Goal: Task Accomplishment & Management: Manage account settings

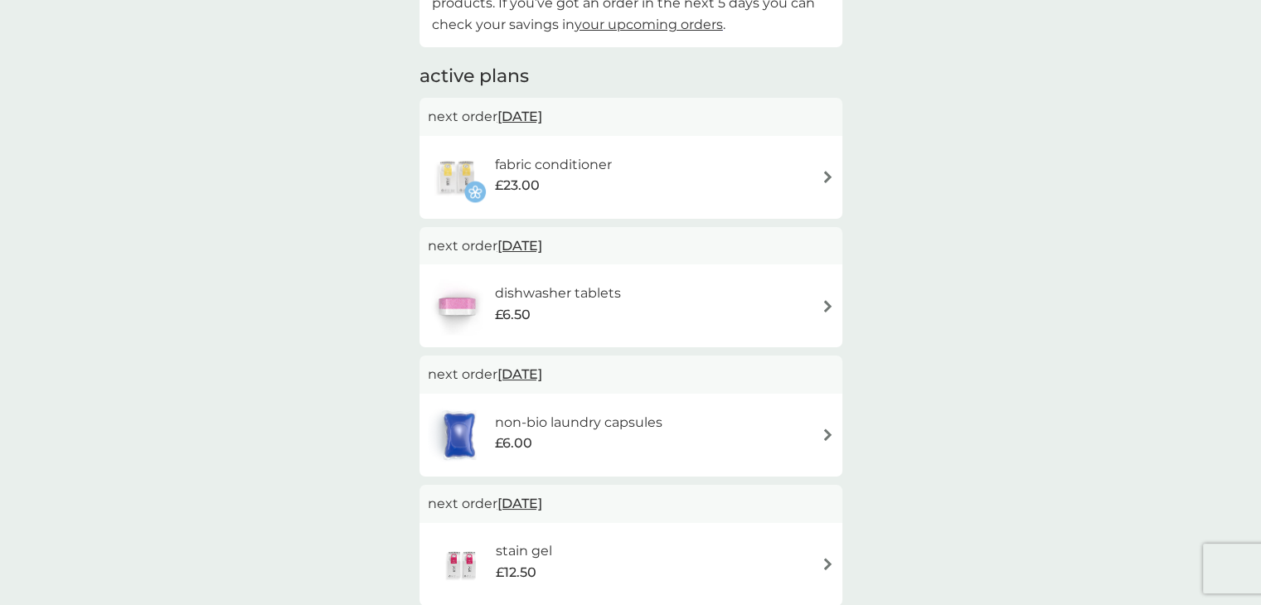
scroll to position [332, 0]
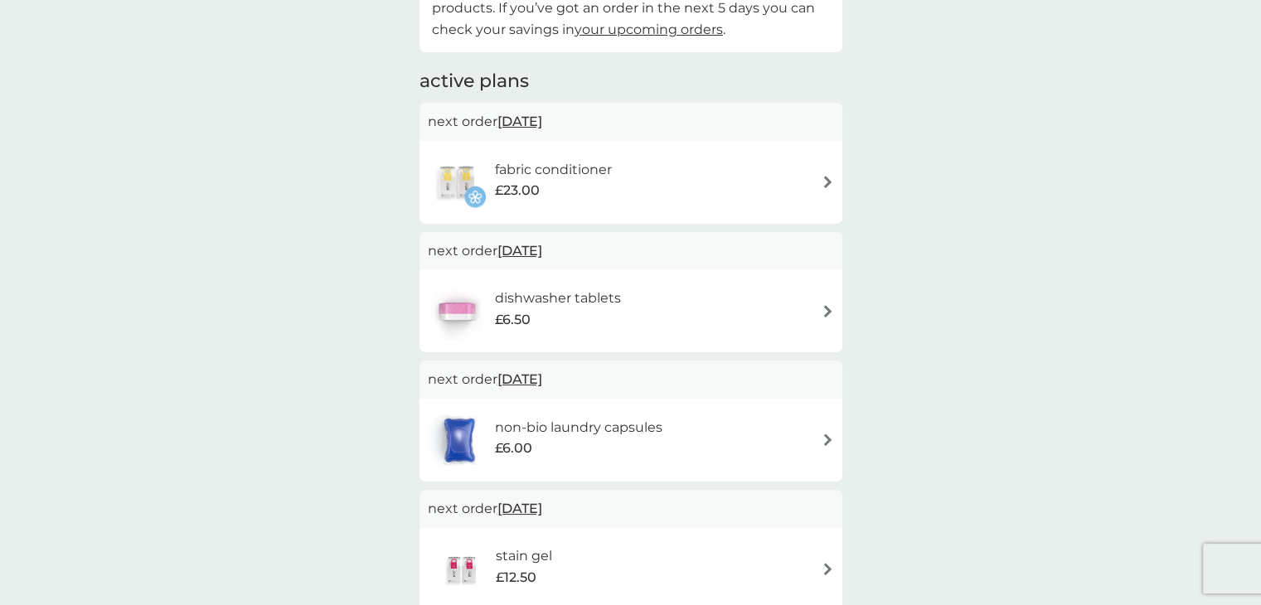
click at [607, 174] on h6 "fabric conditioner" at bounding box center [553, 170] width 117 height 22
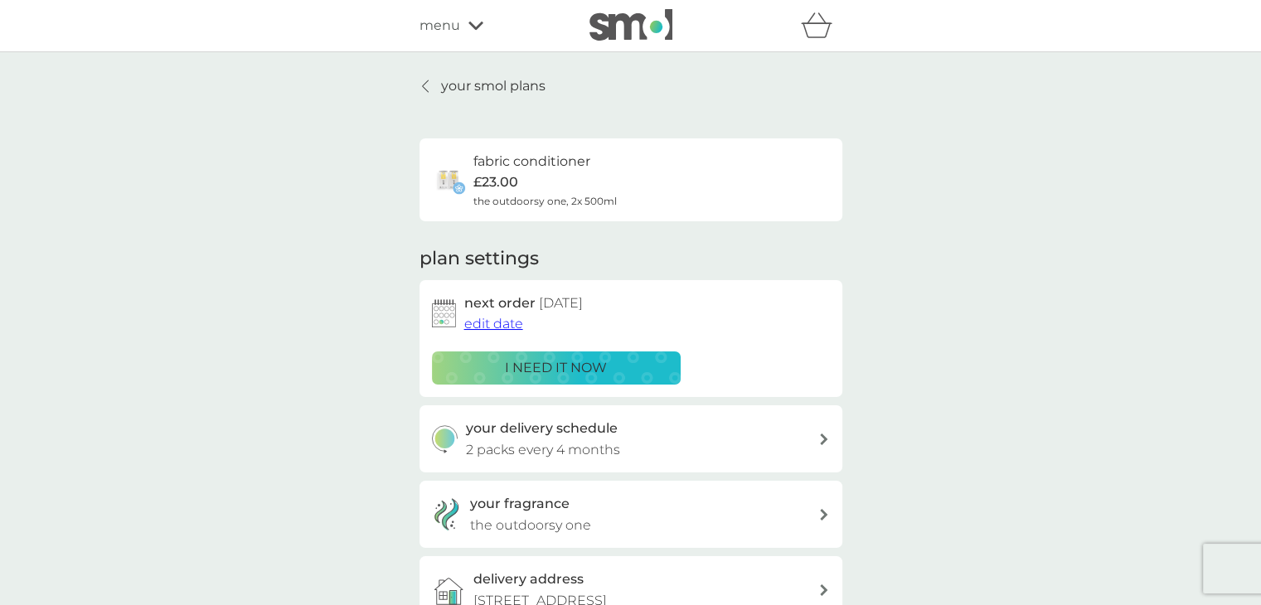
click at [501, 326] on span "edit date" at bounding box center [493, 324] width 59 height 16
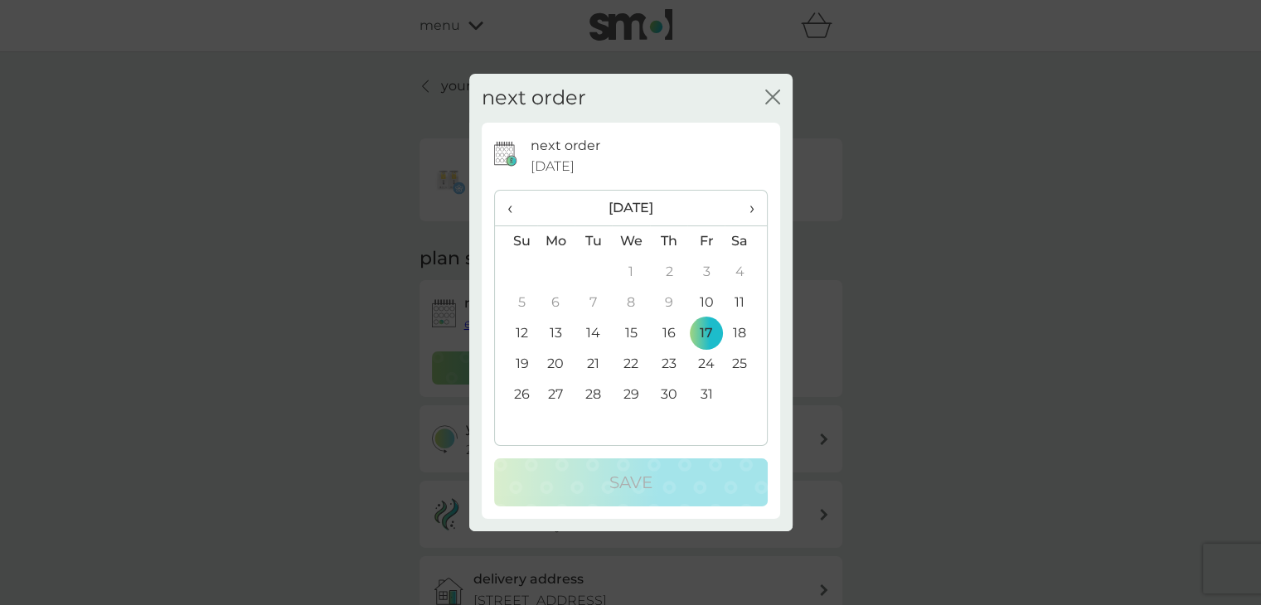
click at [755, 206] on th "›" at bounding box center [745, 209] width 41 height 36
click at [747, 207] on span "›" at bounding box center [745, 208] width 17 height 35
click at [589, 270] on td "2" at bounding box center [593, 272] width 37 height 31
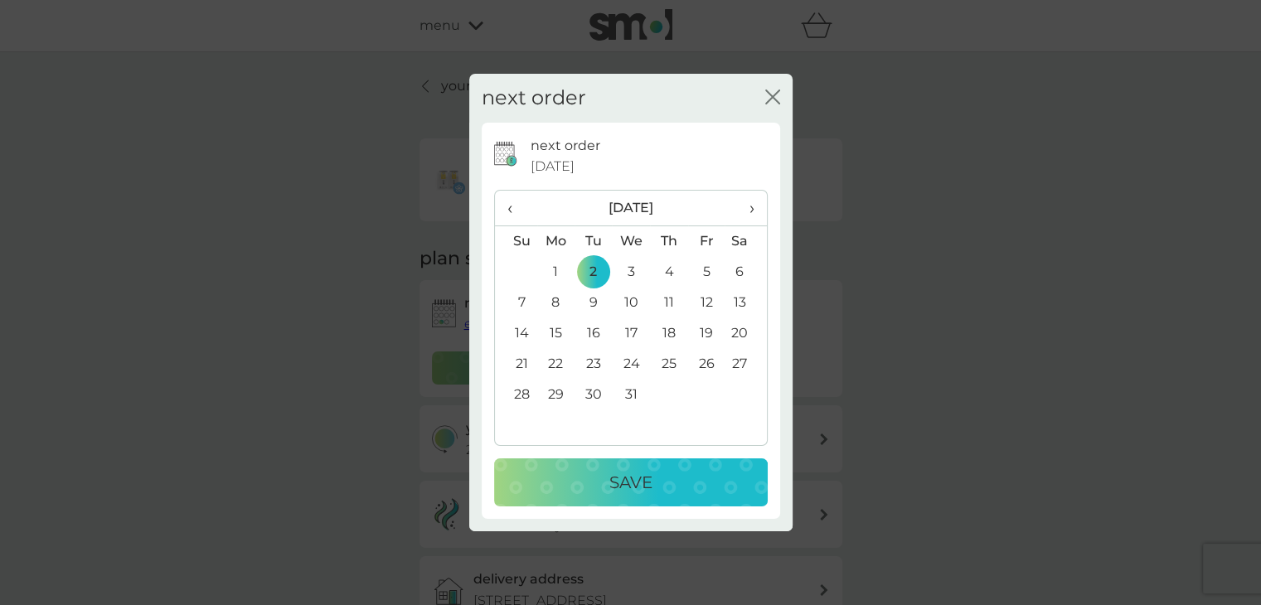
click at [667, 490] on div "Save" at bounding box center [631, 482] width 240 height 27
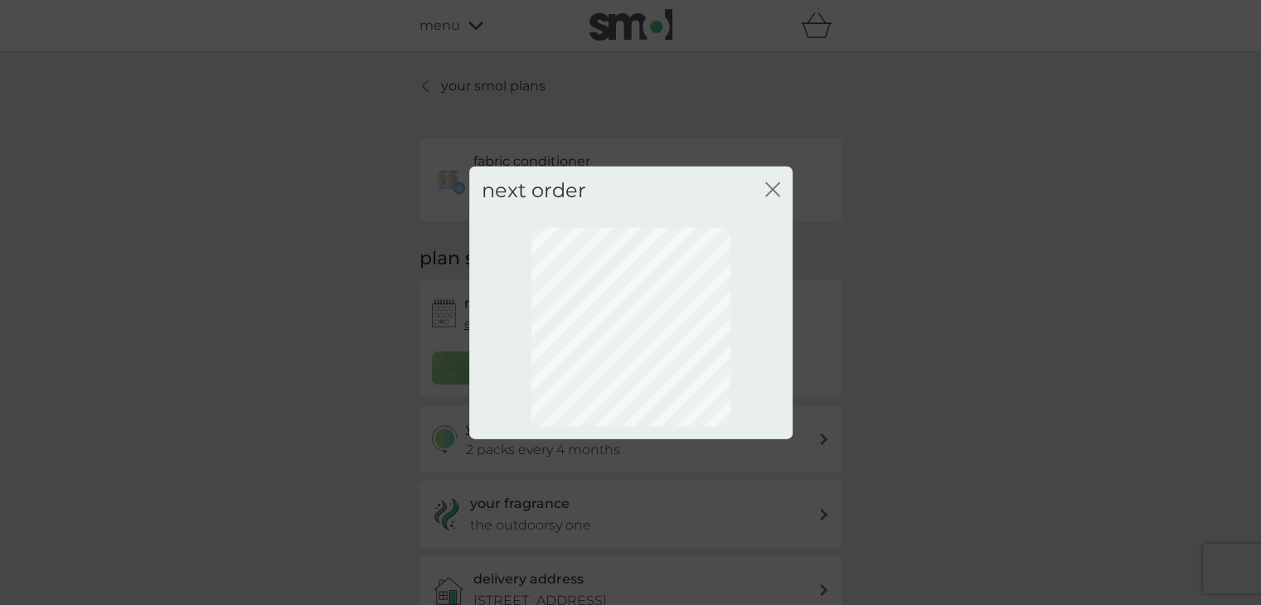
click at [774, 188] on icon "close" at bounding box center [776, 189] width 7 height 13
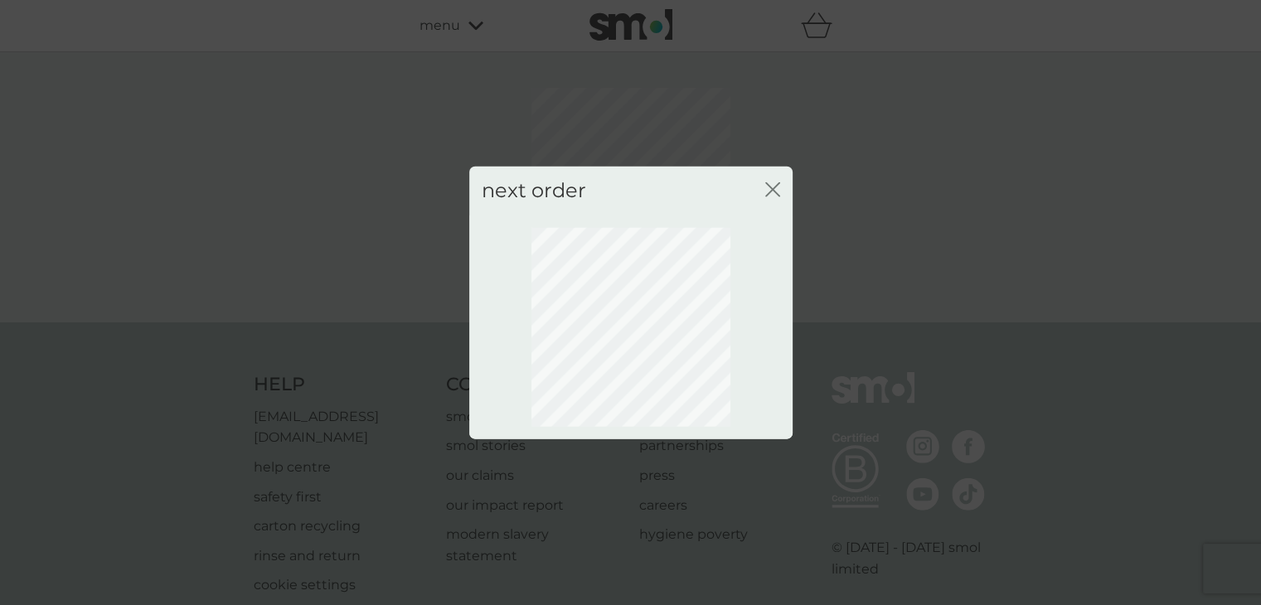
click at [772, 191] on icon "close" at bounding box center [772, 189] width 15 height 15
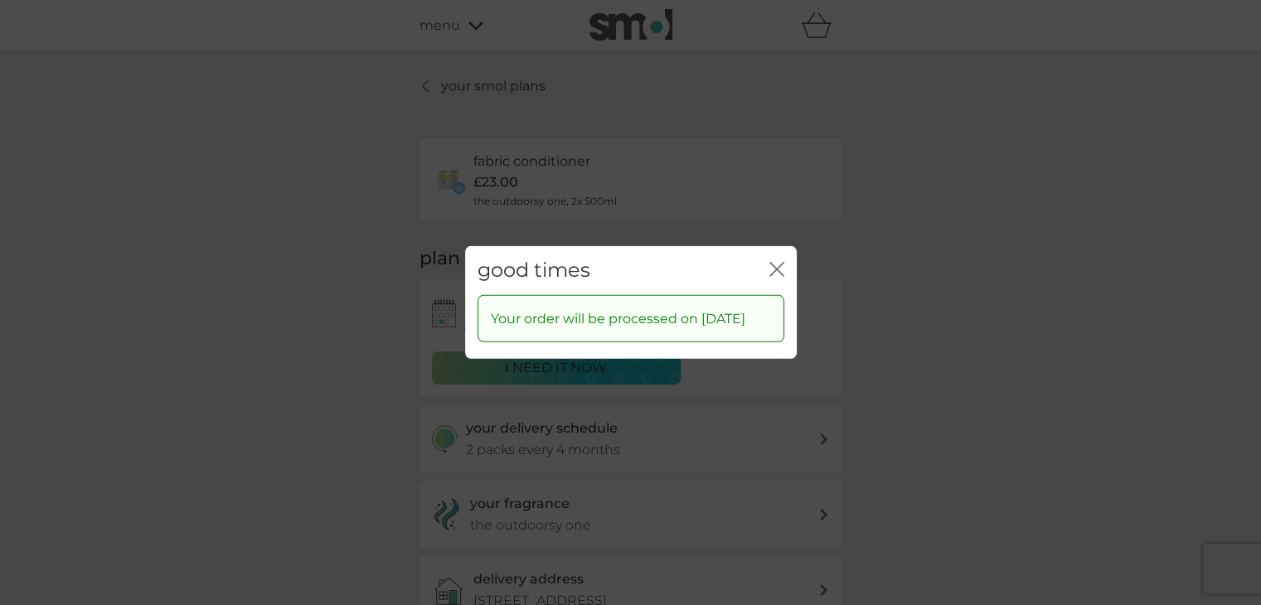
click at [775, 263] on icon "close" at bounding box center [773, 269] width 7 height 13
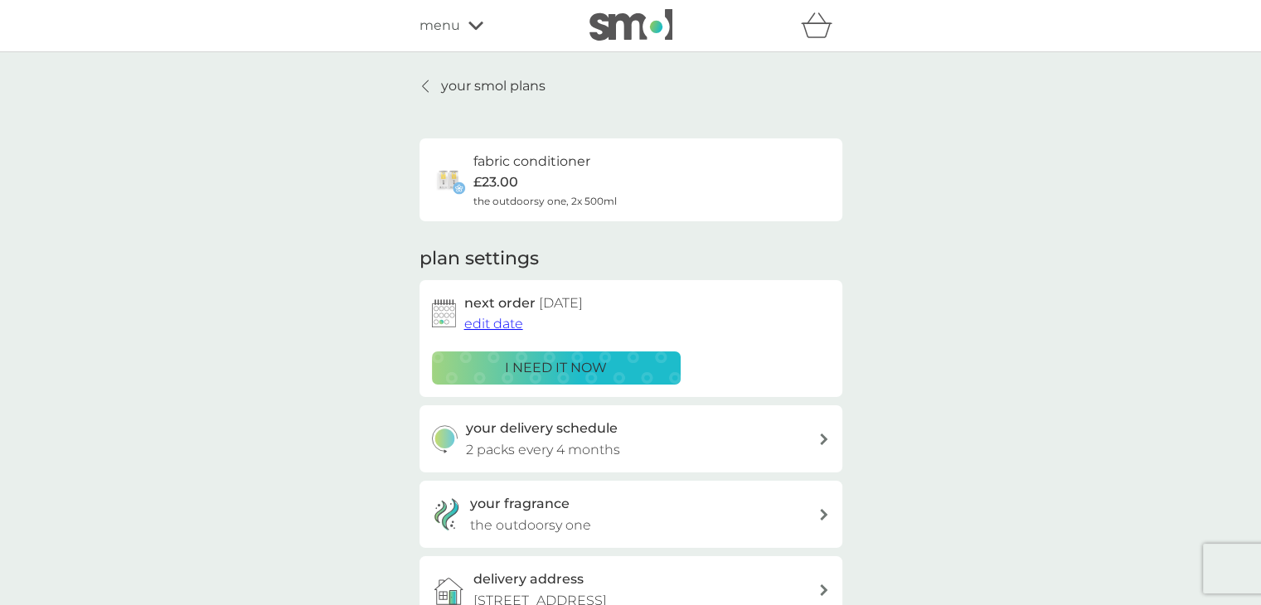
click at [484, 90] on p "your smol plans" at bounding box center [493, 86] width 104 height 22
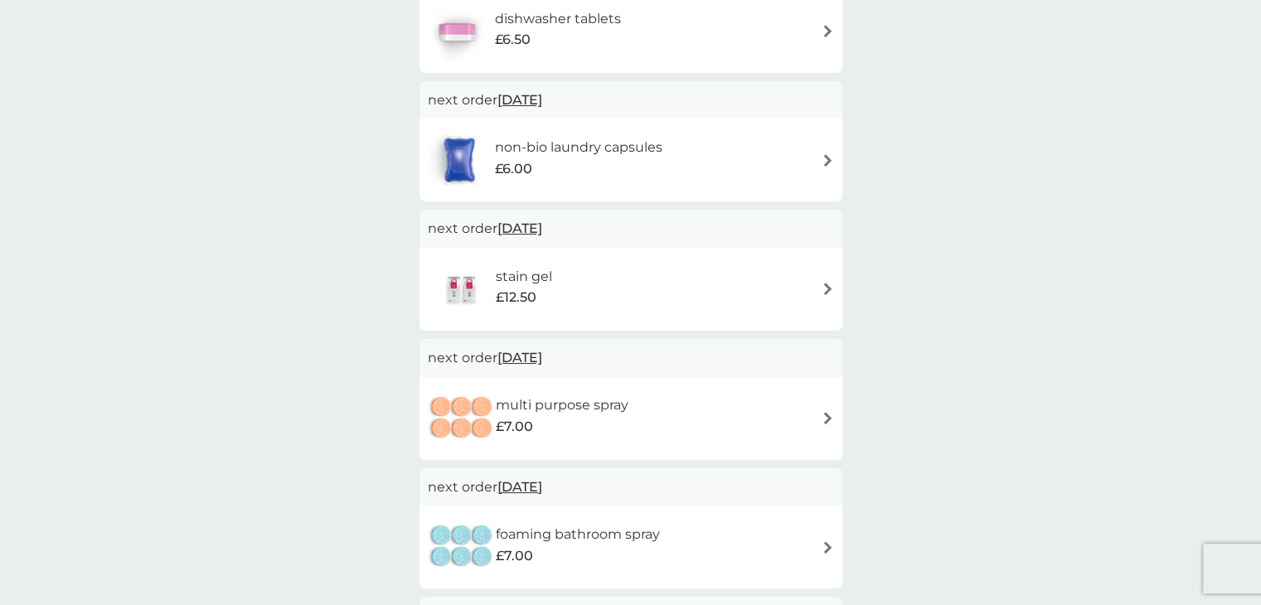
scroll to position [498, 0]
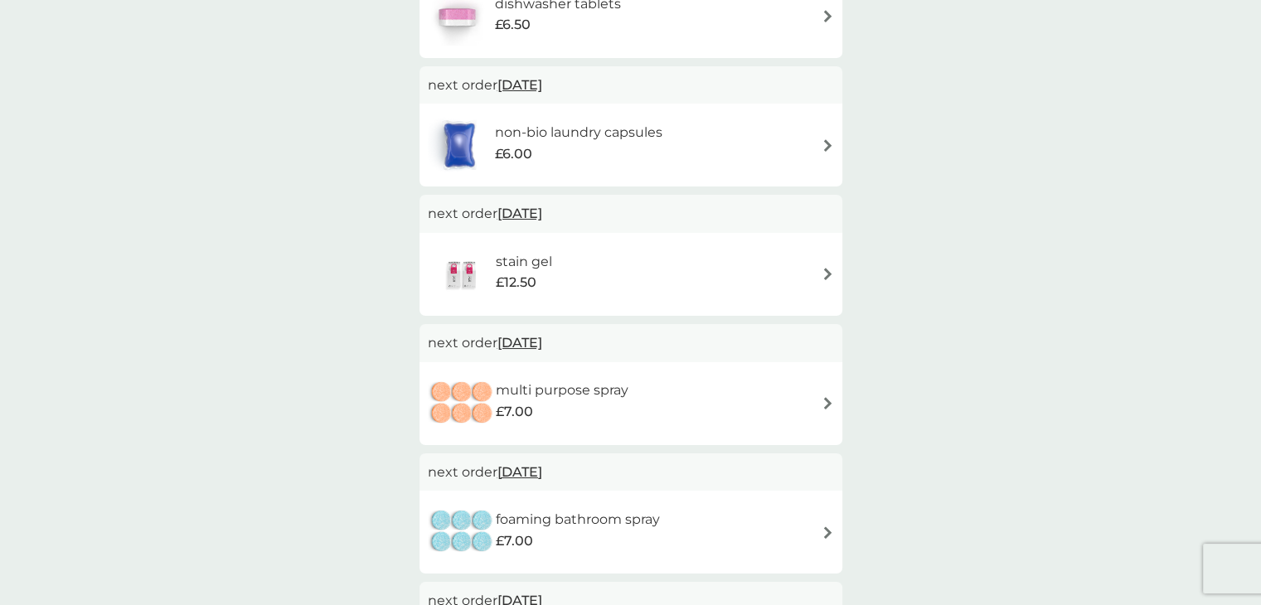
click at [536, 250] on div "stain gel £12.50" at bounding box center [498, 274] width 141 height 58
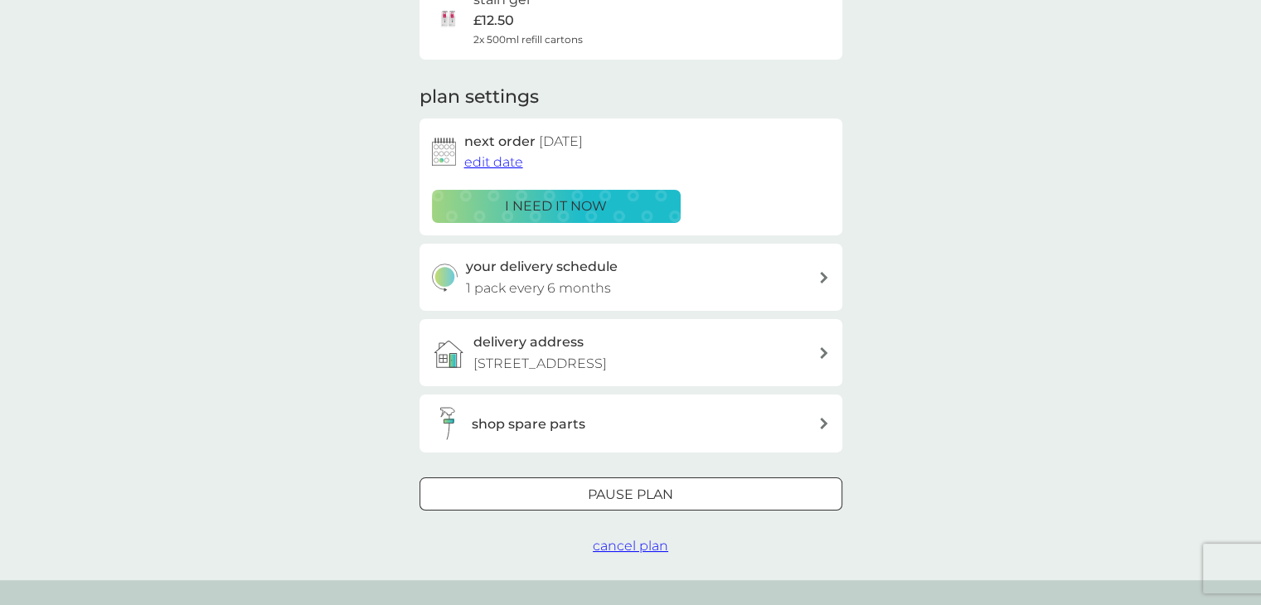
scroll to position [166, 0]
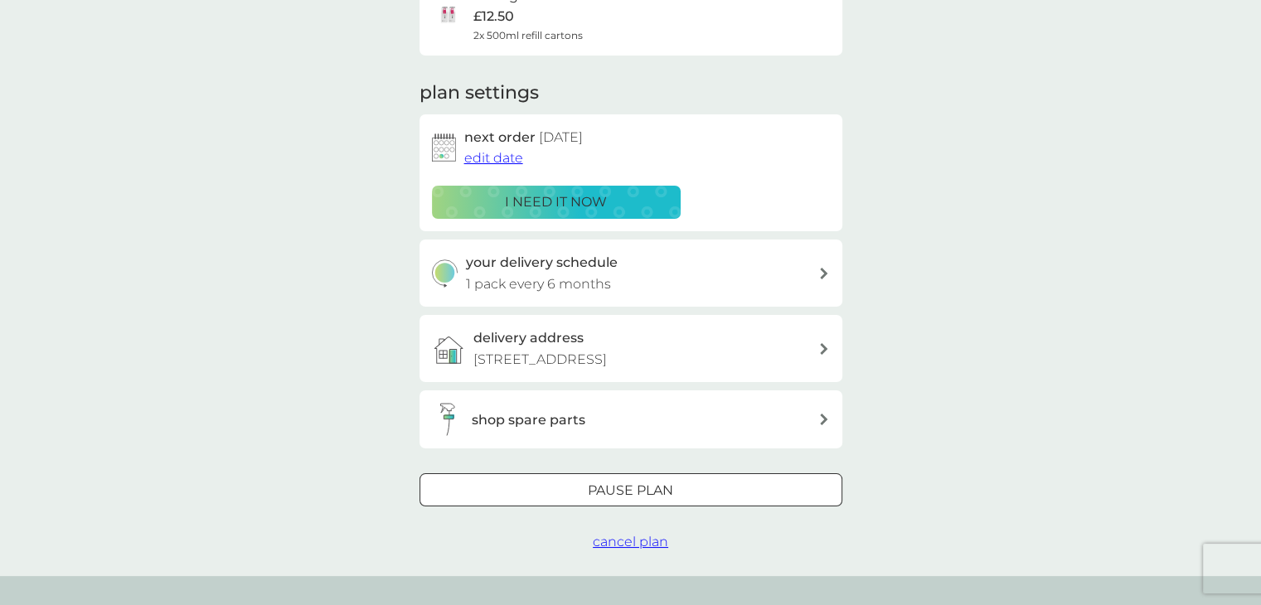
click at [476, 159] on span "edit date" at bounding box center [493, 158] width 59 height 16
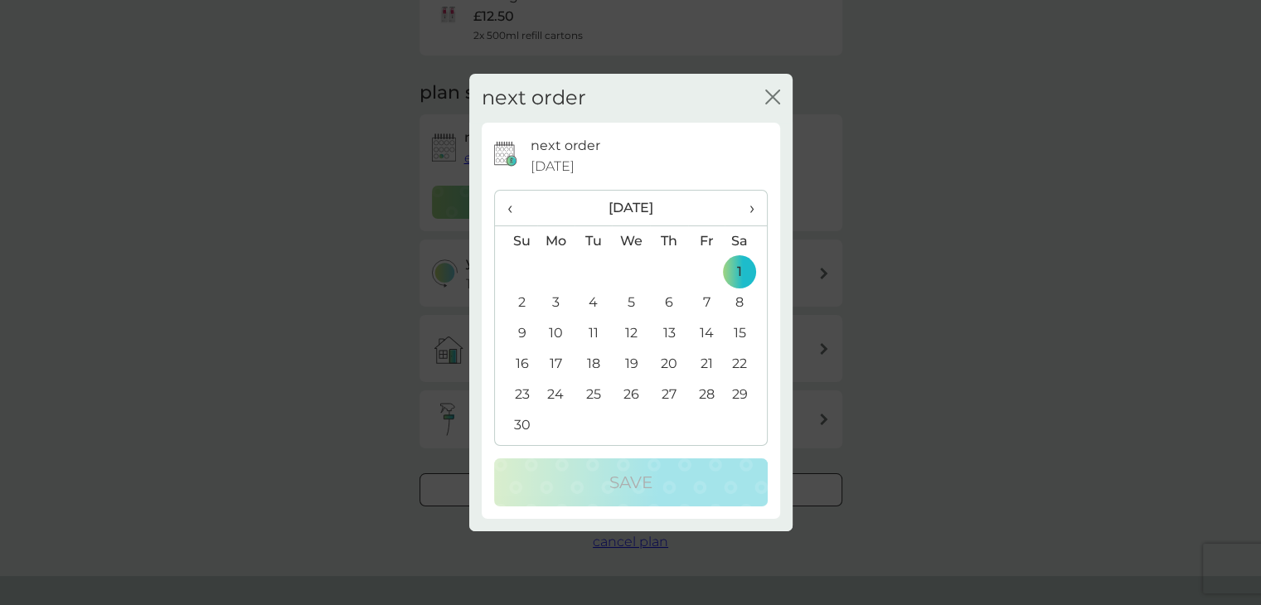
click at [746, 277] on td "1" at bounding box center [745, 272] width 41 height 31
click at [750, 212] on span "›" at bounding box center [745, 208] width 17 height 35
click at [585, 272] on td "2" at bounding box center [593, 272] width 37 height 31
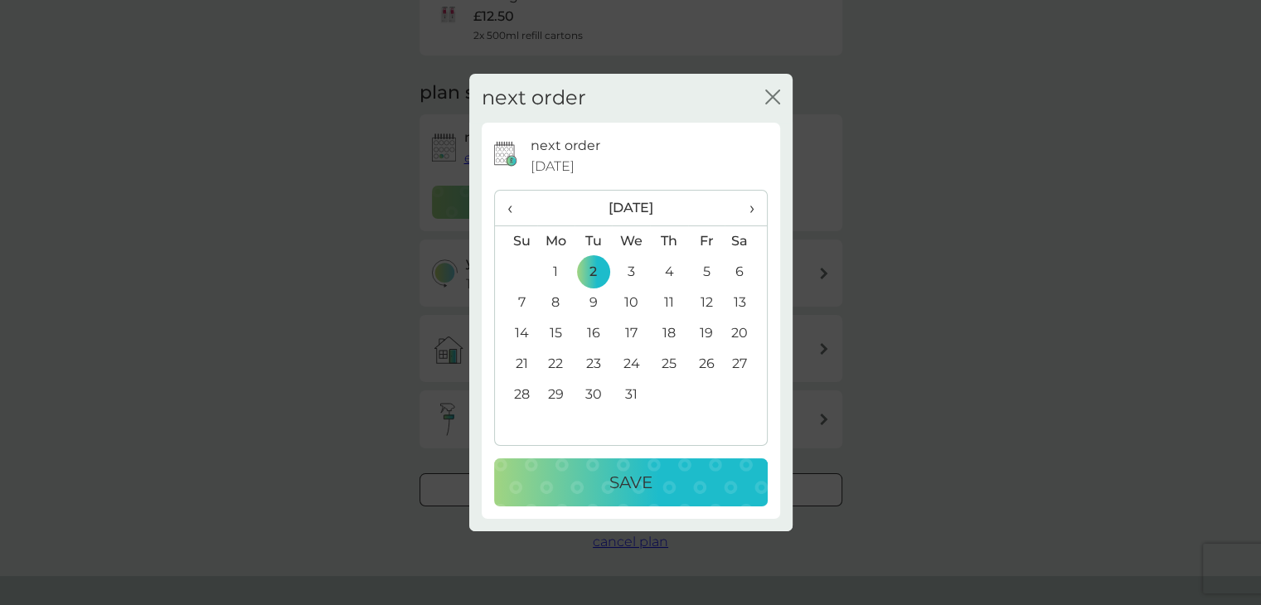
click at [643, 472] on p "Save" at bounding box center [631, 482] width 43 height 27
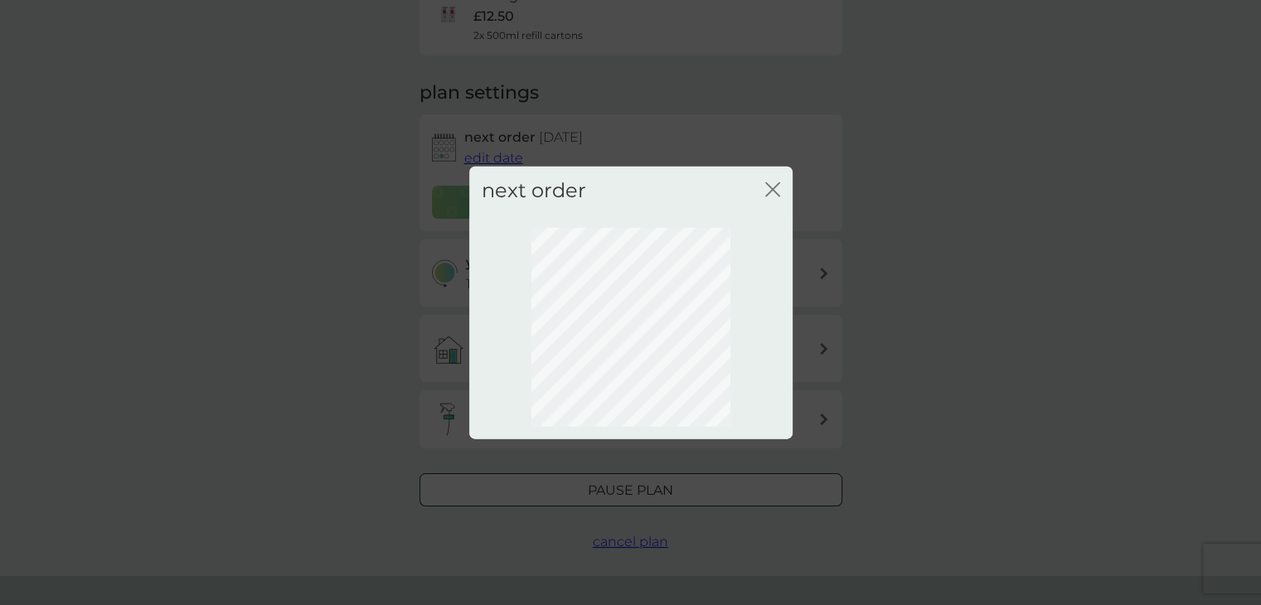
click at [770, 187] on icon "close" at bounding box center [769, 189] width 7 height 13
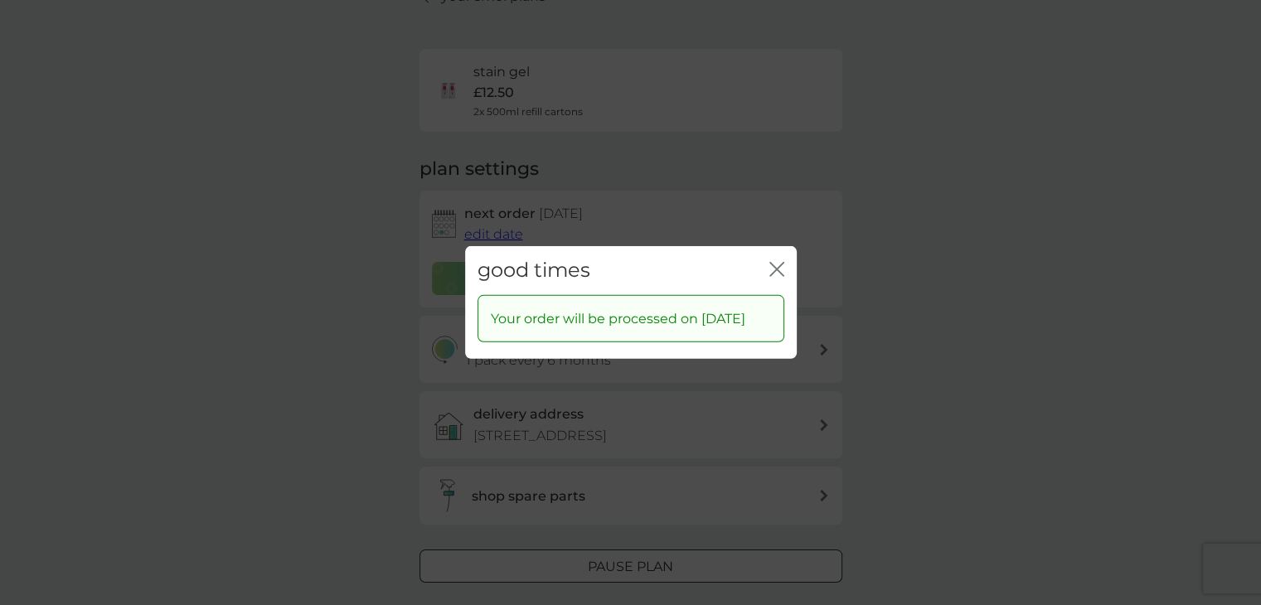
click at [784, 256] on div "good times close" at bounding box center [631, 270] width 332 height 49
click at [773, 262] on icon "close" at bounding box center [777, 269] width 15 height 15
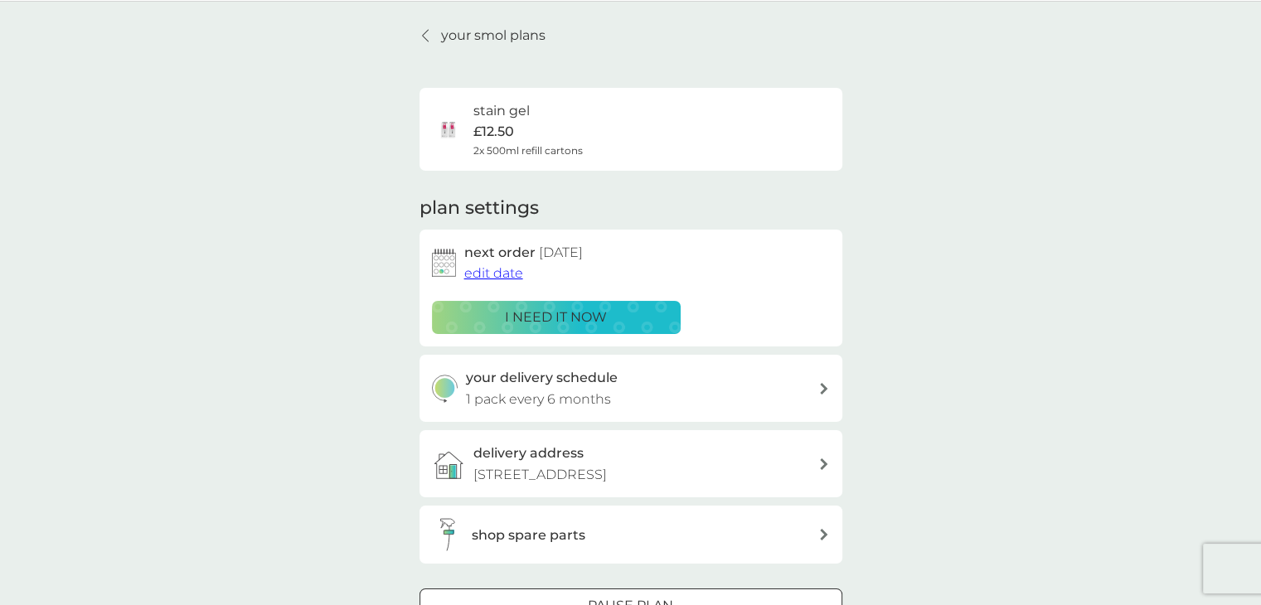
scroll to position [0, 0]
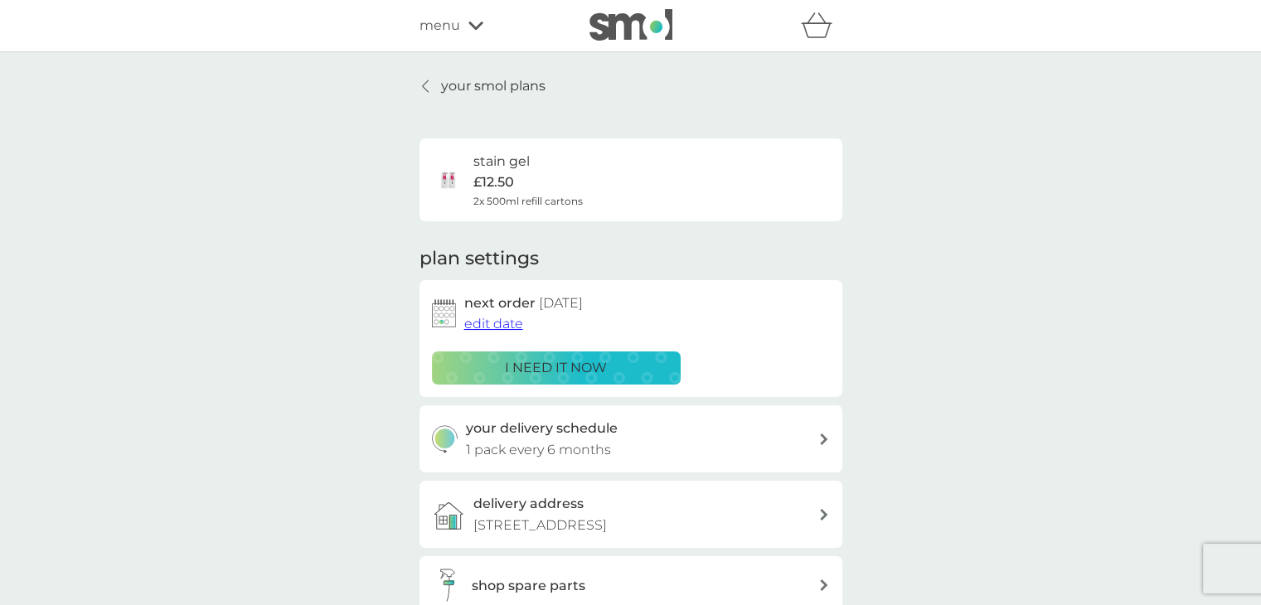
click at [497, 86] on p "your smol plans" at bounding box center [493, 86] width 104 height 22
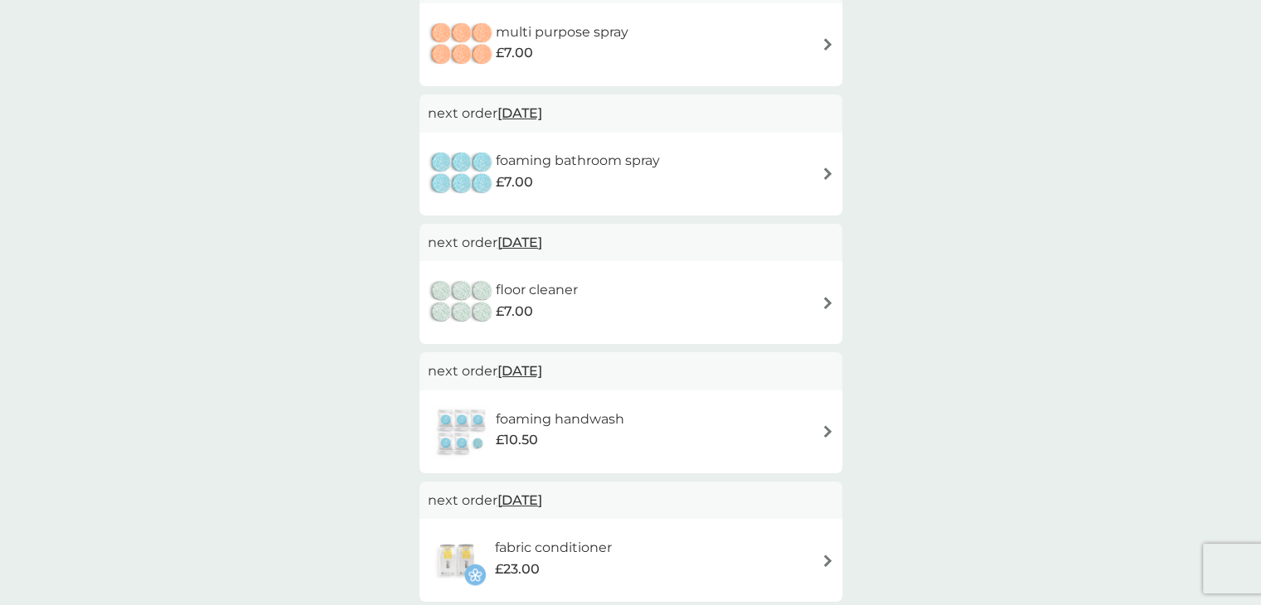
scroll to position [746, 0]
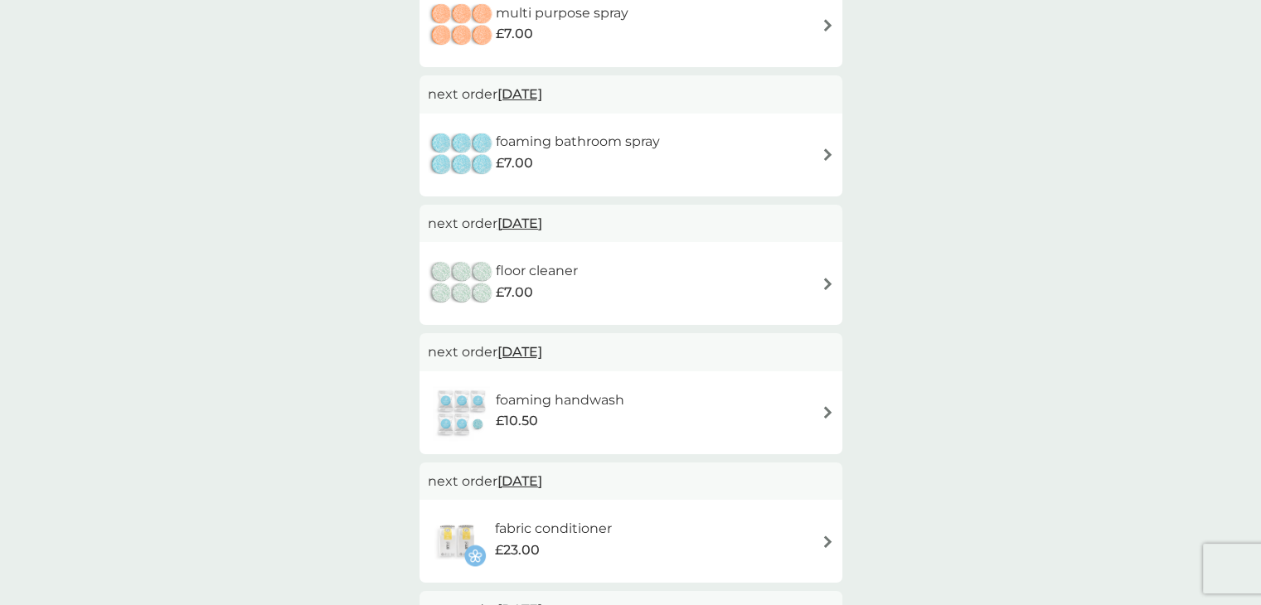
click at [558, 138] on h6 "foaming bathroom spray" at bounding box center [578, 142] width 164 height 22
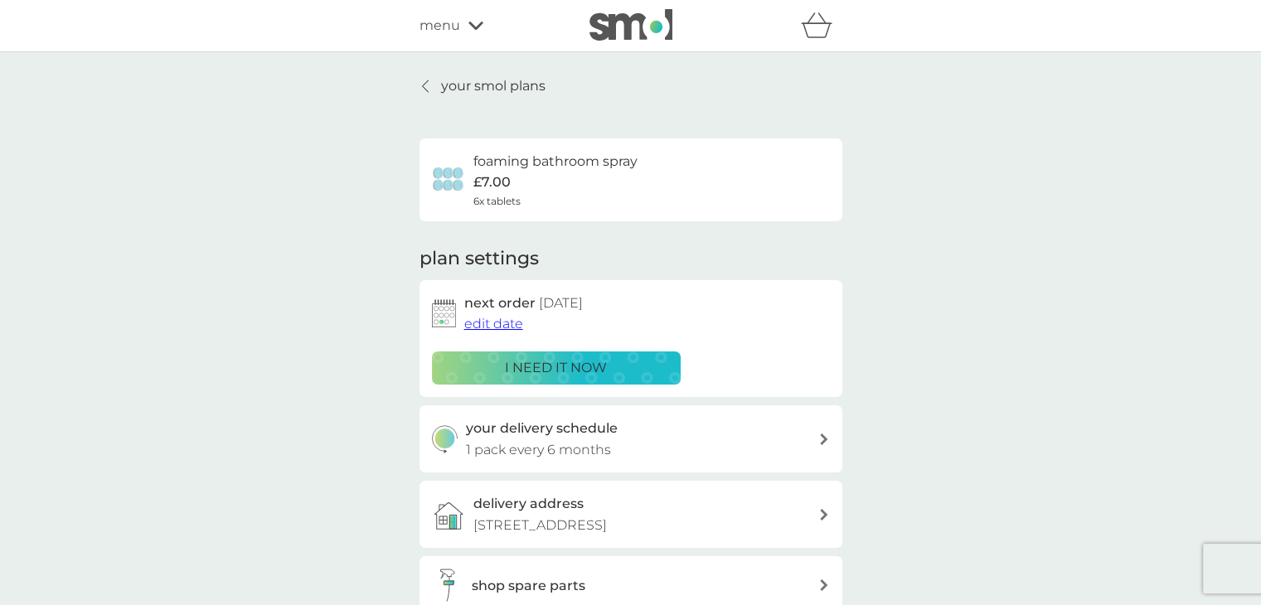
click at [497, 325] on span "edit date" at bounding box center [493, 324] width 59 height 16
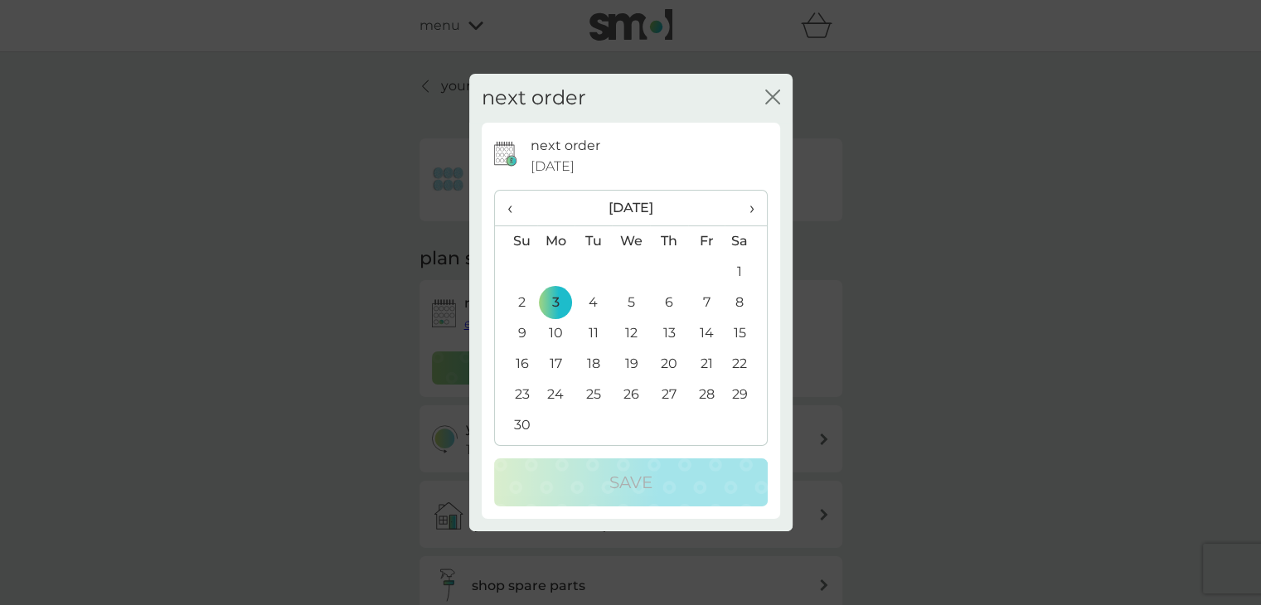
click at [748, 203] on span "›" at bounding box center [745, 208] width 17 height 35
click at [667, 299] on td "8" at bounding box center [668, 303] width 37 height 31
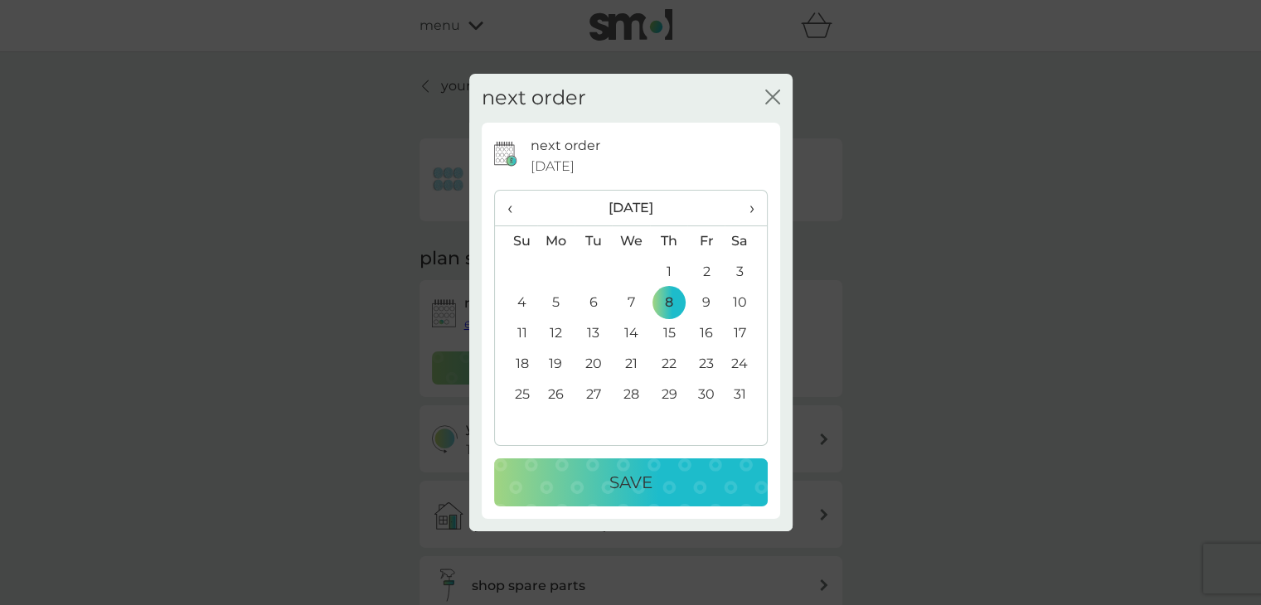
click at [632, 475] on p "Save" at bounding box center [631, 482] width 43 height 27
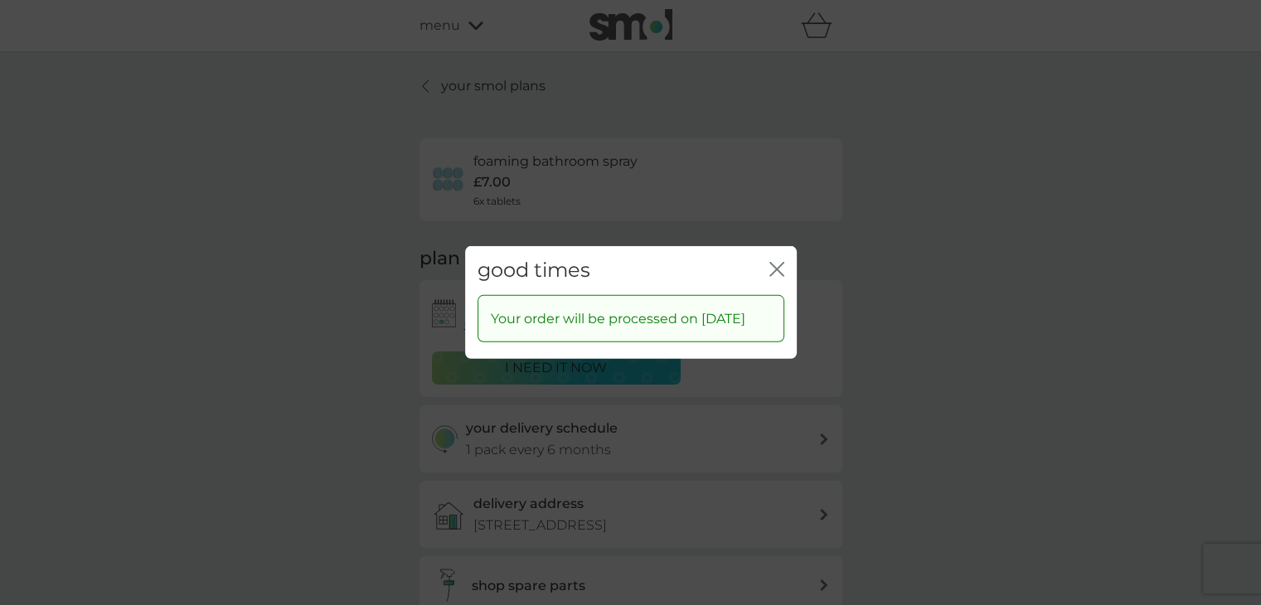
click at [779, 262] on icon "close" at bounding box center [777, 269] width 15 height 15
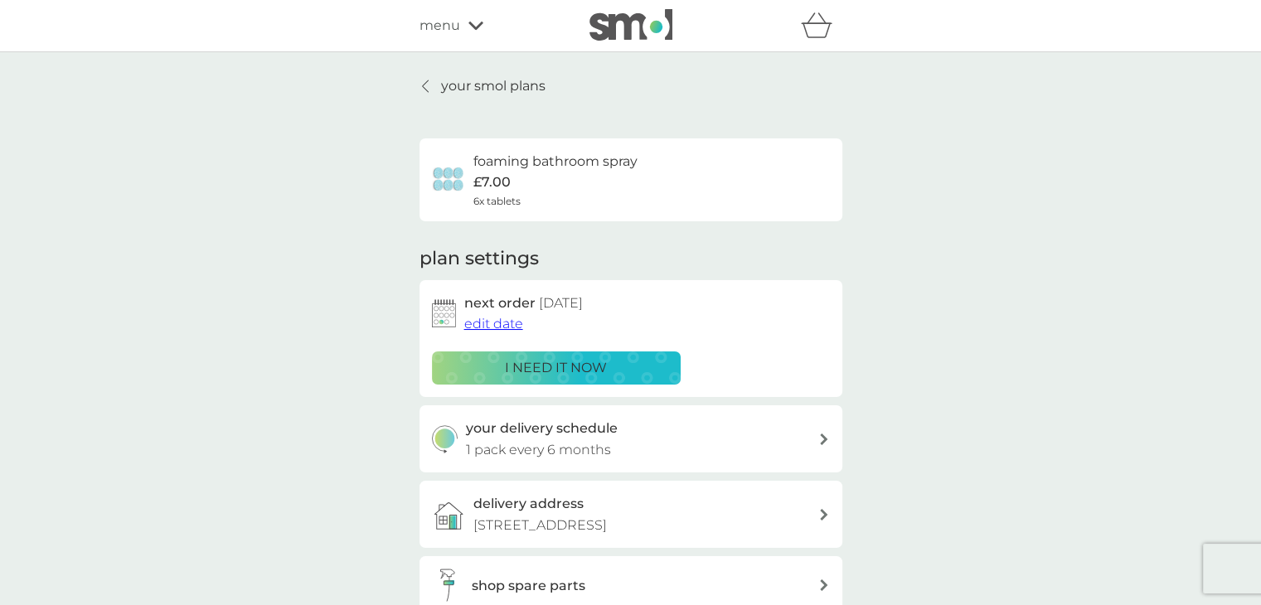
click at [536, 78] on p "your smol plans" at bounding box center [493, 86] width 104 height 22
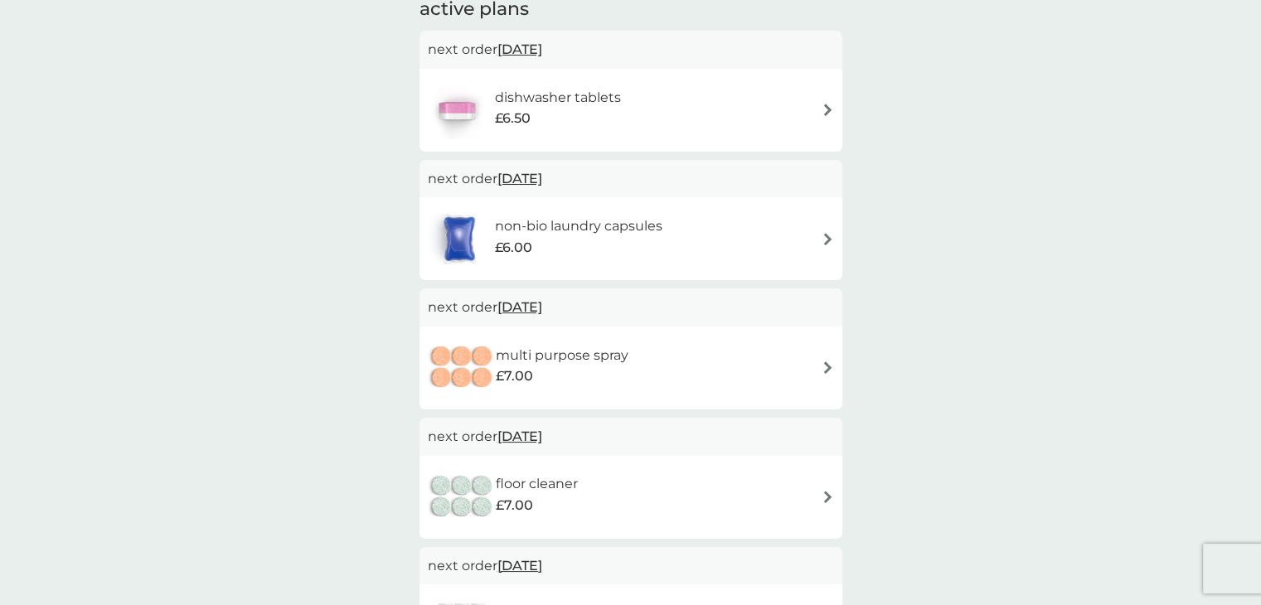
scroll to position [415, 0]
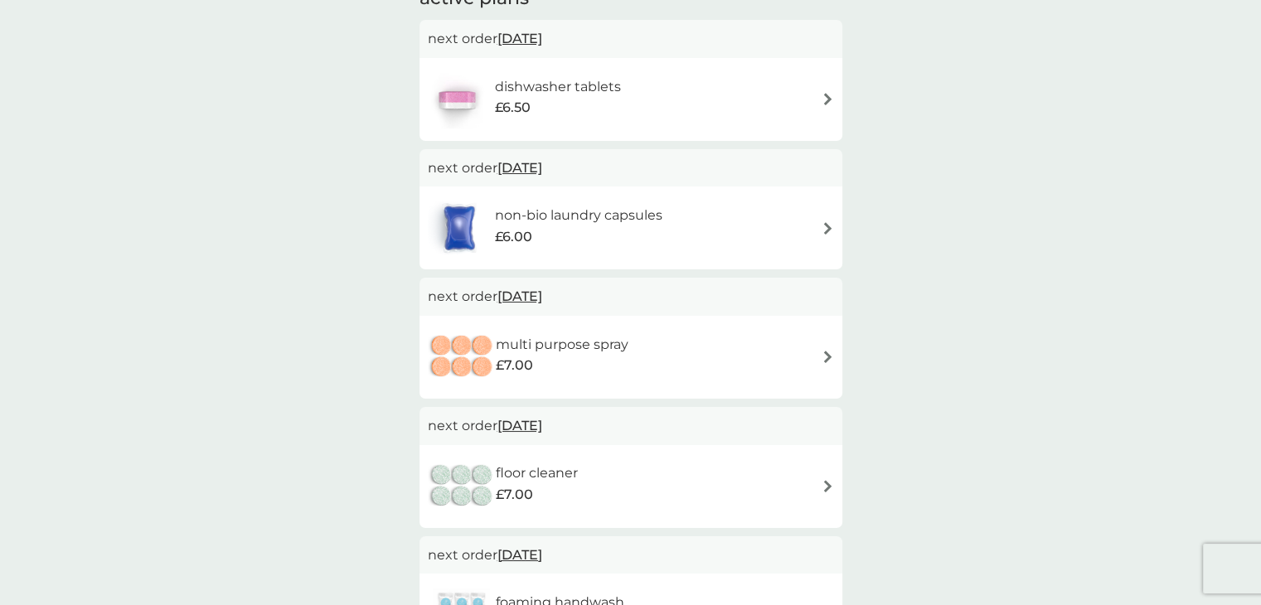
click at [512, 345] on h6 "multi purpose spray" at bounding box center [562, 345] width 133 height 22
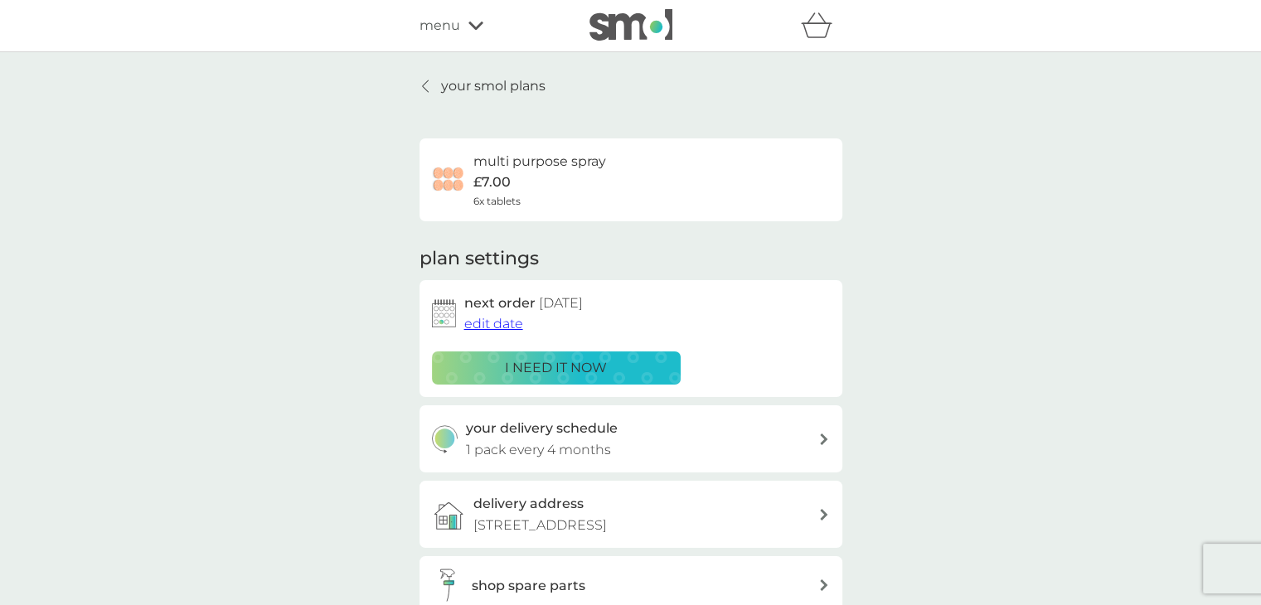
click at [488, 329] on span "edit date" at bounding box center [493, 324] width 59 height 16
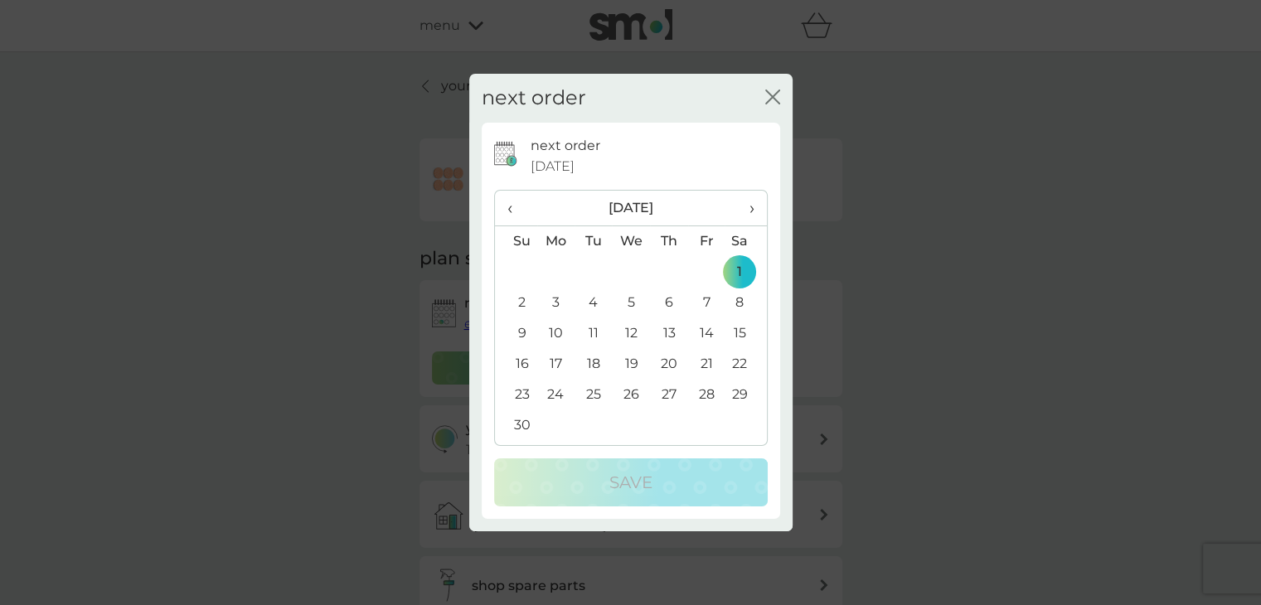
click at [760, 203] on th "›" at bounding box center [745, 209] width 41 height 36
click at [595, 276] on td "2" at bounding box center [593, 272] width 37 height 31
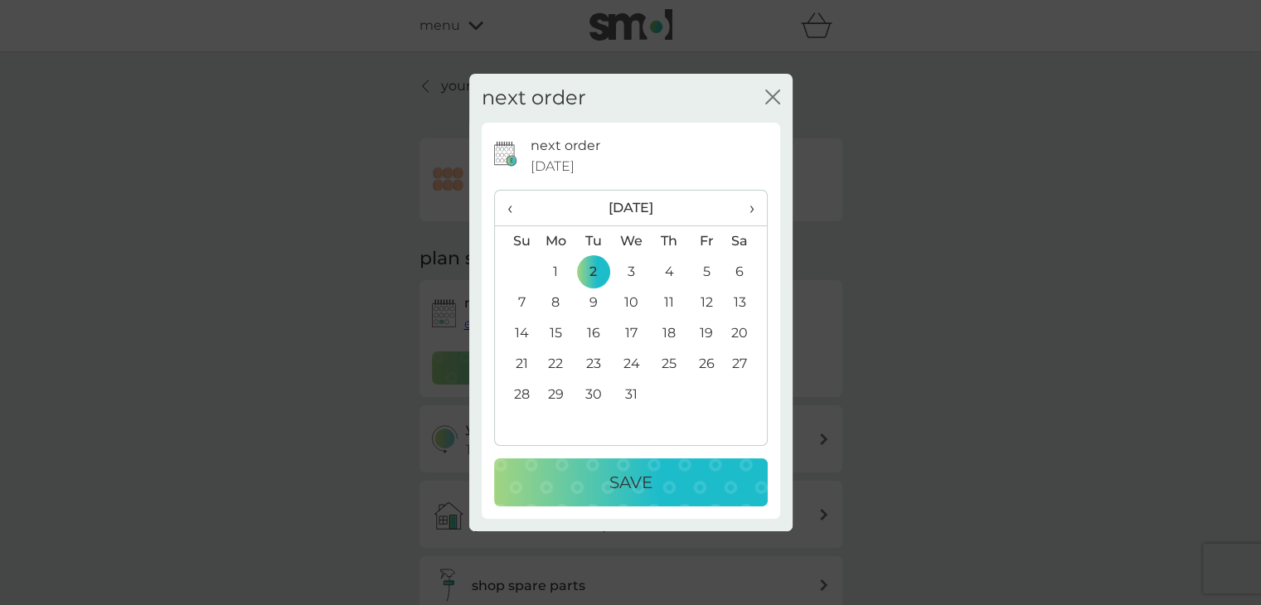
click at [648, 478] on p "Save" at bounding box center [631, 482] width 43 height 27
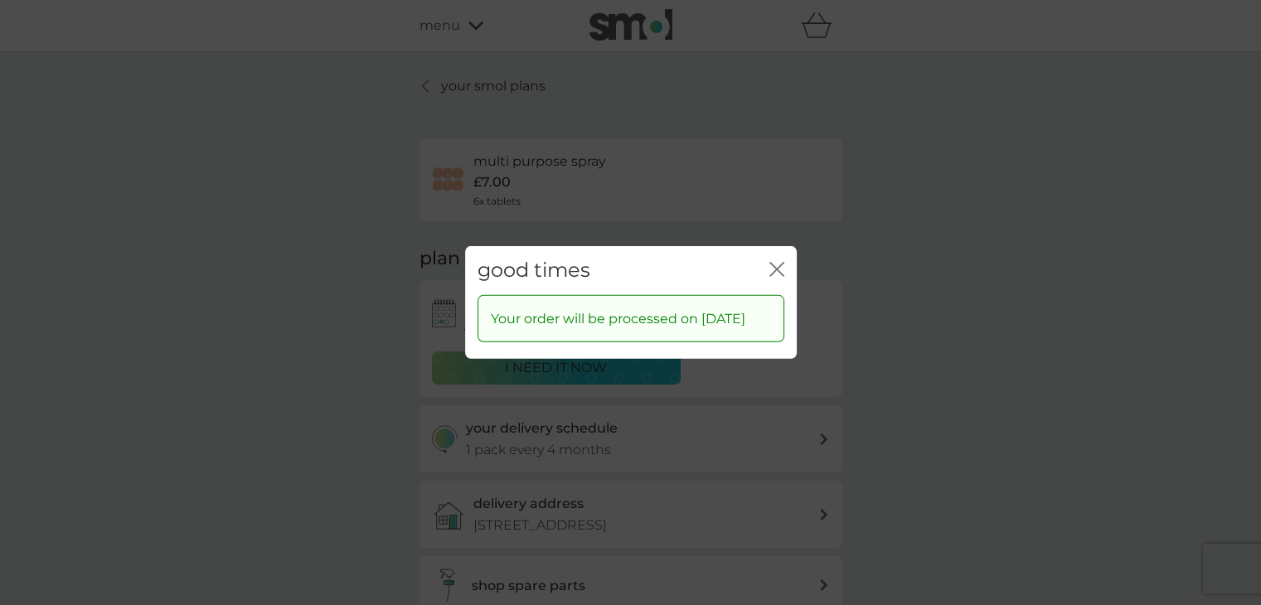
click at [771, 262] on icon "close" at bounding box center [777, 269] width 15 height 15
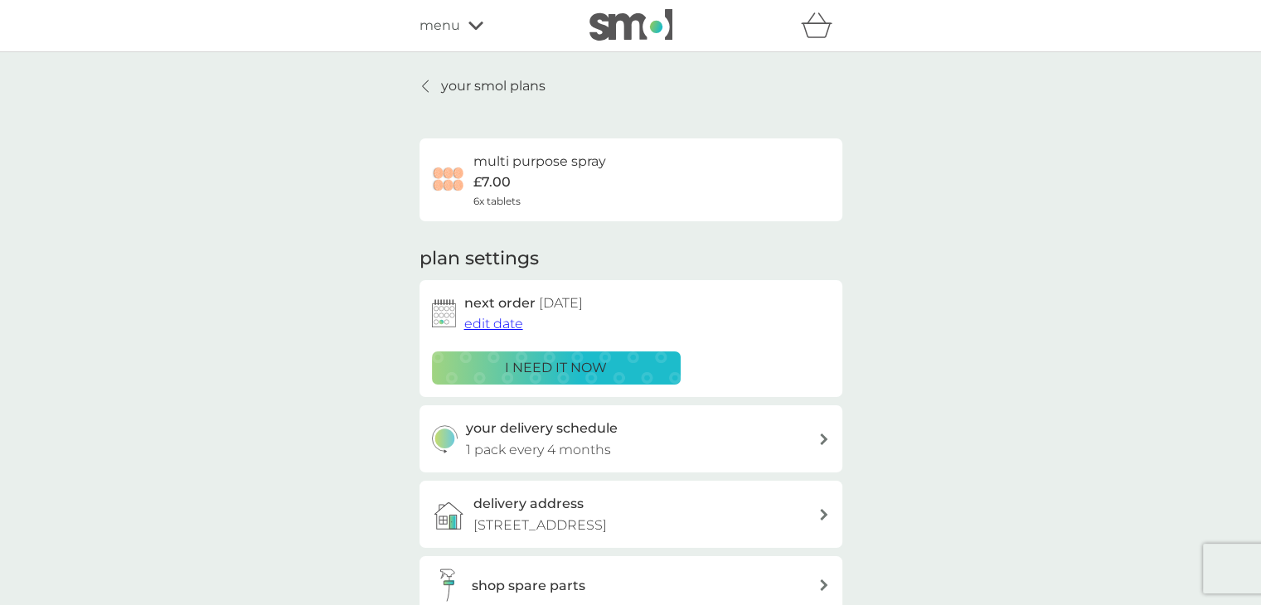
click at [493, 85] on p "your smol plans" at bounding box center [493, 86] width 104 height 22
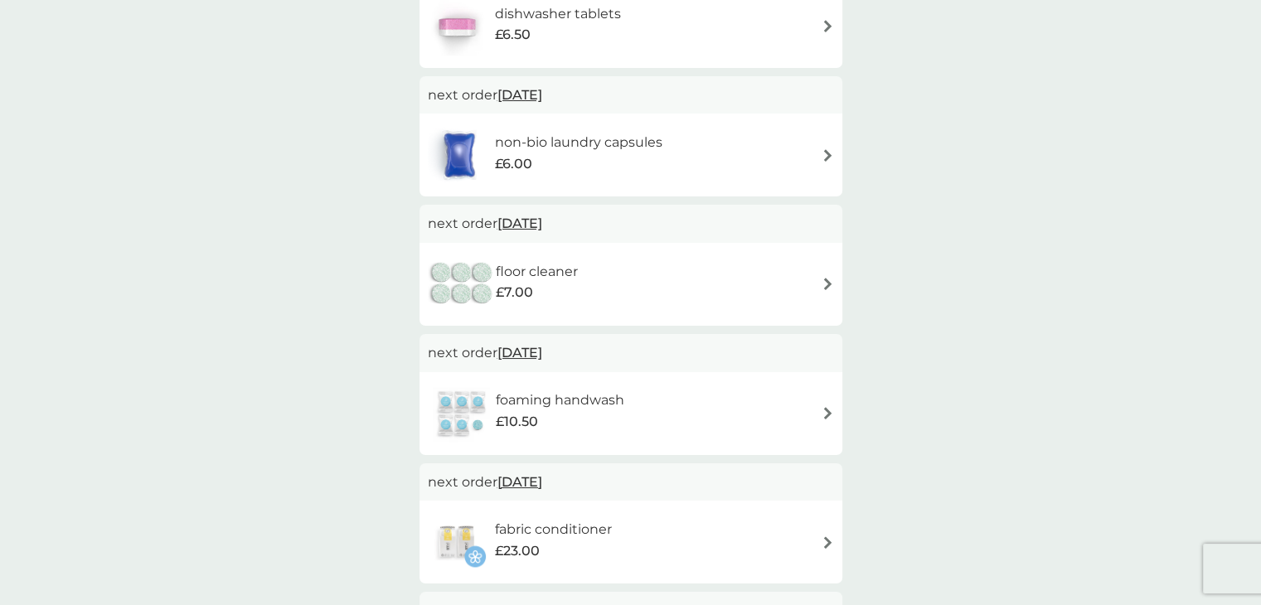
scroll to position [498, 0]
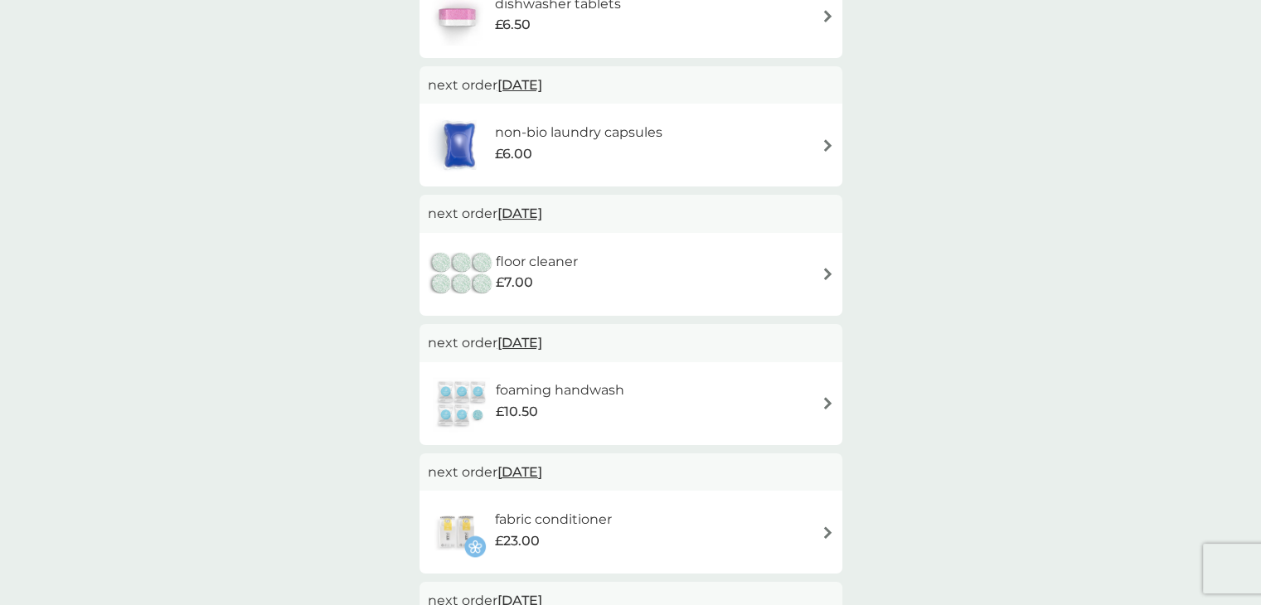
click at [520, 217] on span "14 Nov 2025" at bounding box center [520, 213] width 45 height 32
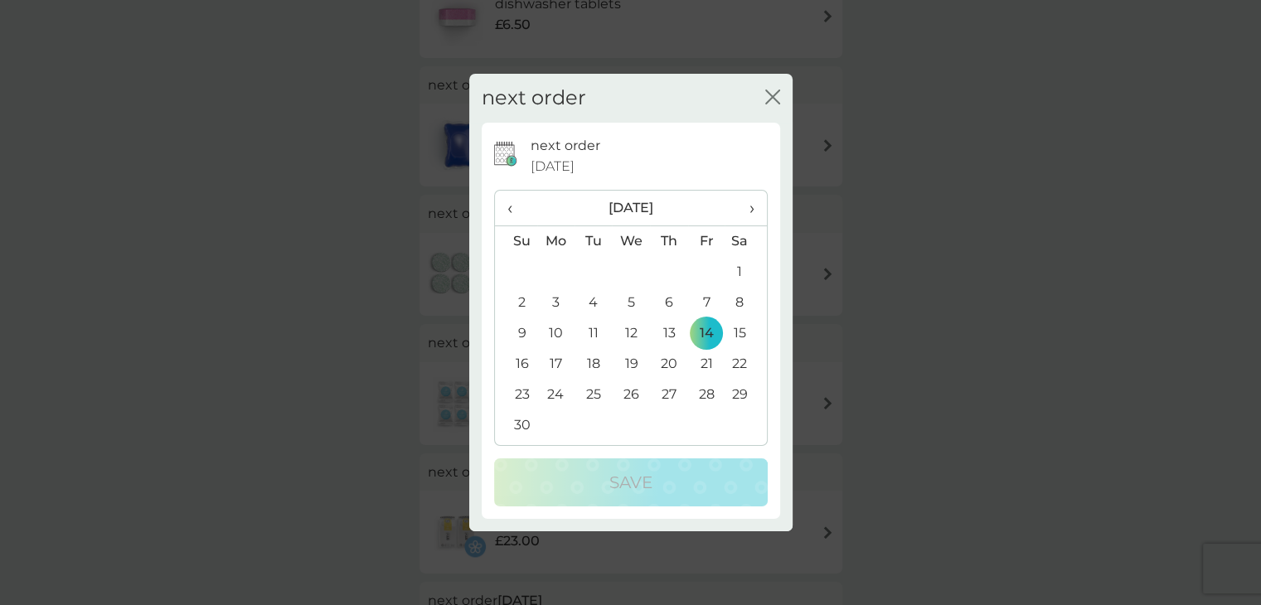
click at [750, 207] on span "›" at bounding box center [745, 208] width 17 height 35
click at [750, 206] on span "›" at bounding box center [745, 208] width 17 height 35
click at [602, 303] on td "3" at bounding box center [593, 303] width 37 height 31
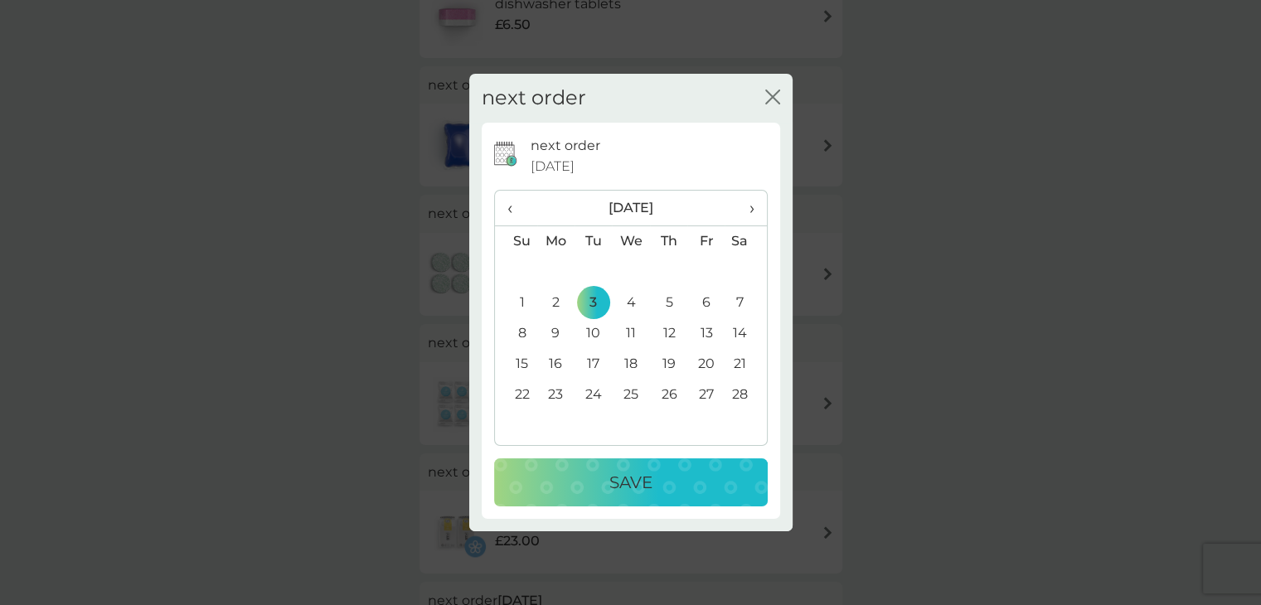
click at [673, 482] on div "Save" at bounding box center [631, 482] width 240 height 27
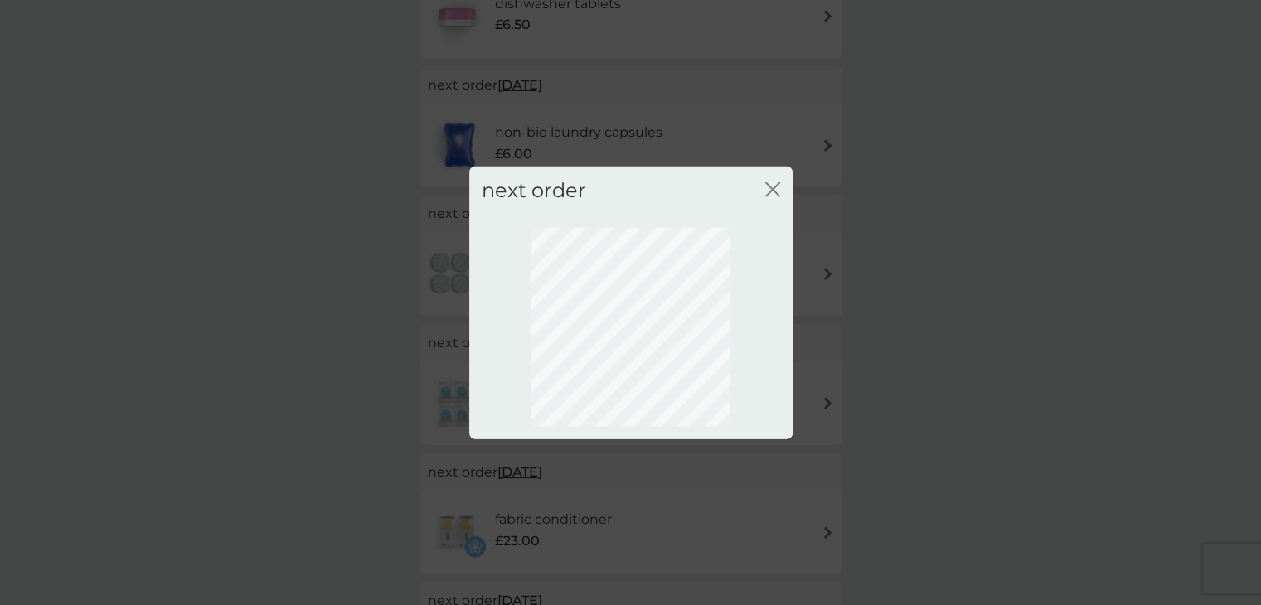
scroll to position [90, 0]
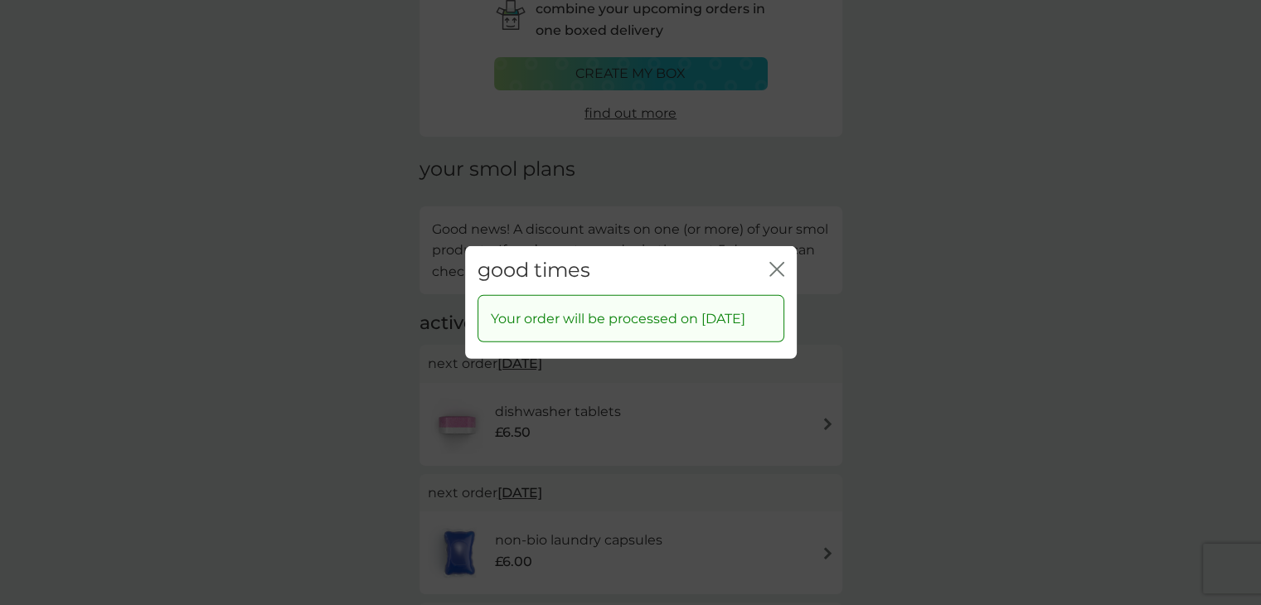
click at [770, 262] on icon "close" at bounding box center [777, 269] width 15 height 15
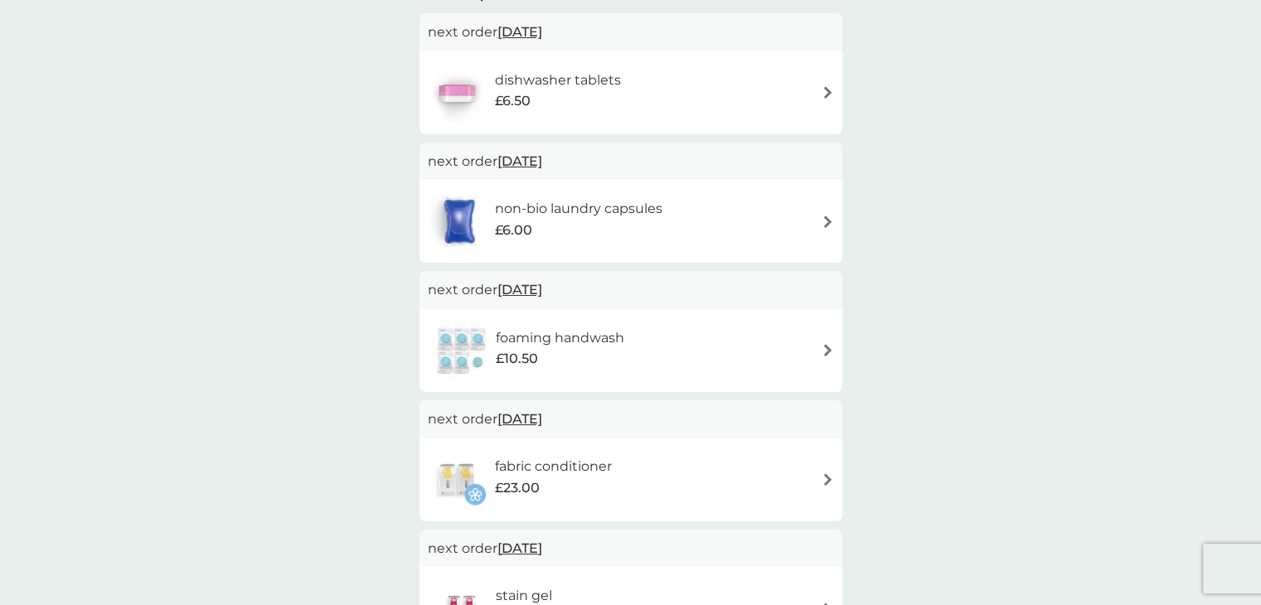
scroll to position [421, 0]
click at [575, 82] on h6 "dishwasher tablets" at bounding box center [558, 81] width 126 height 22
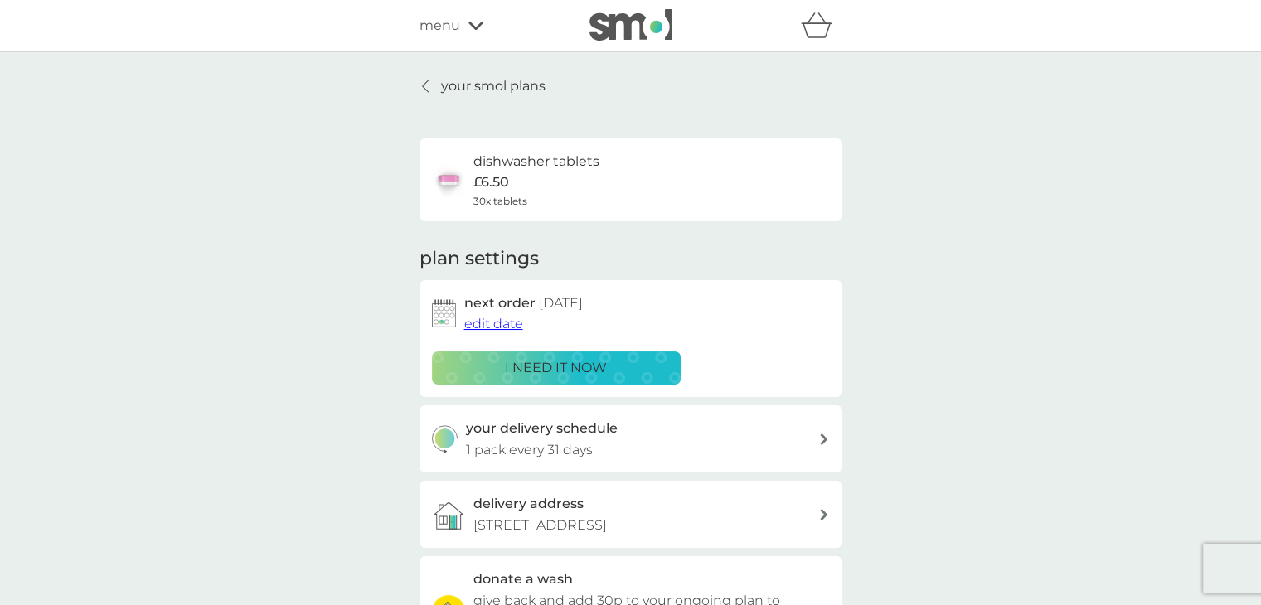
click at [502, 322] on span "edit date" at bounding box center [493, 324] width 59 height 16
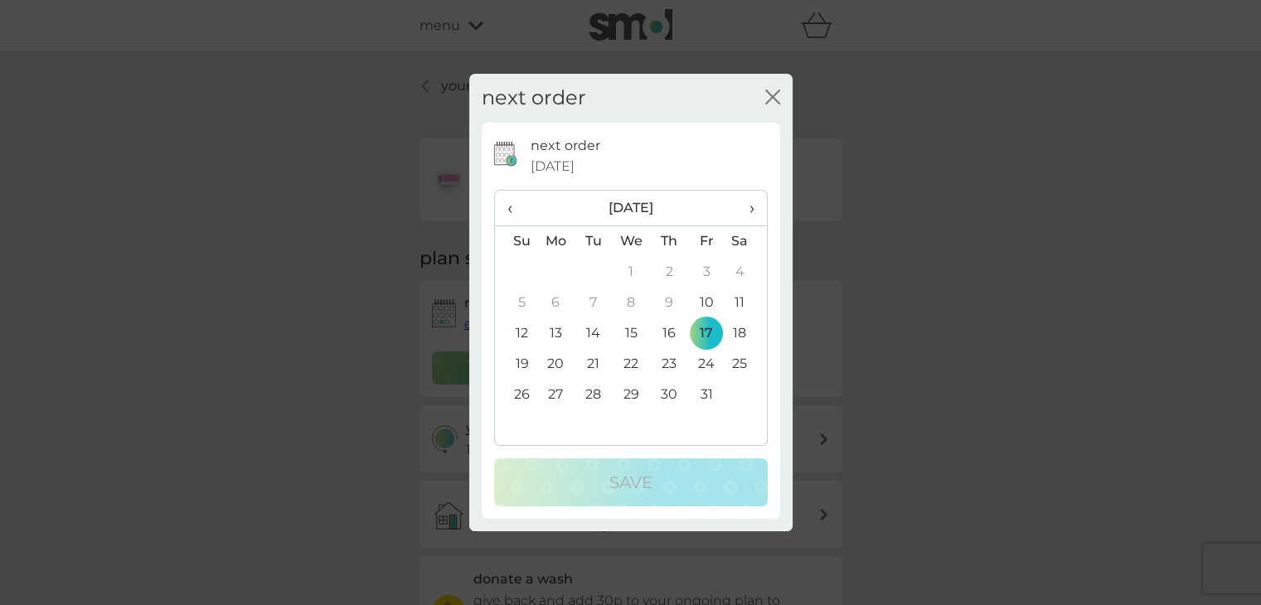
click at [522, 329] on td "12" at bounding box center [516, 333] width 42 height 31
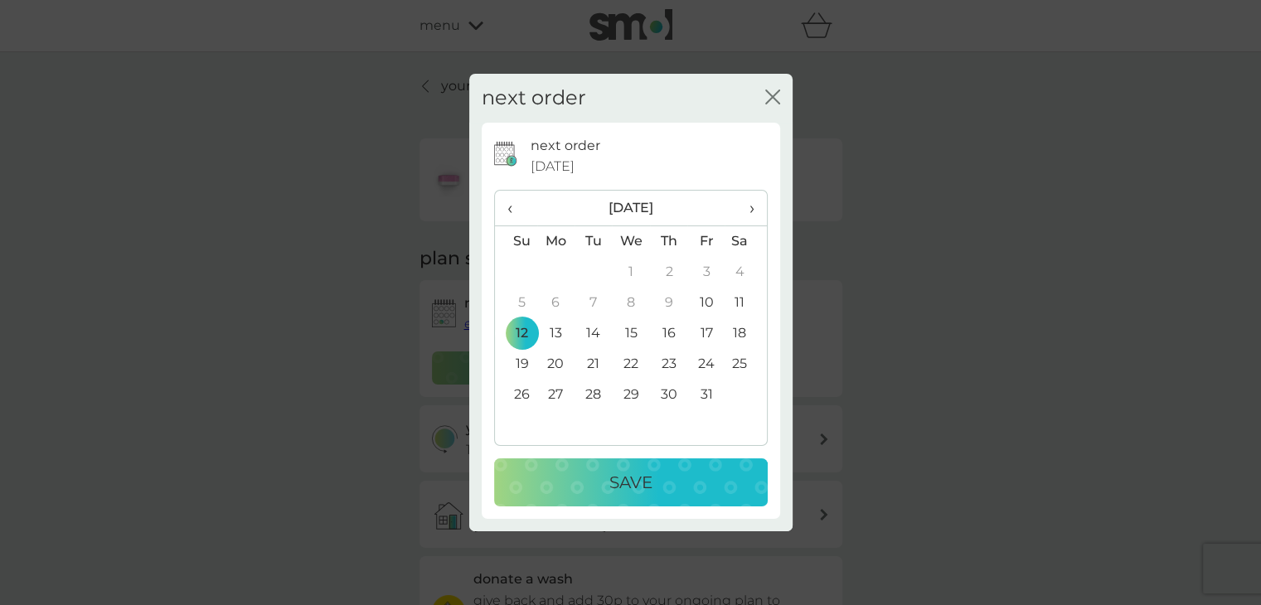
click at [619, 488] on p "Save" at bounding box center [631, 482] width 43 height 27
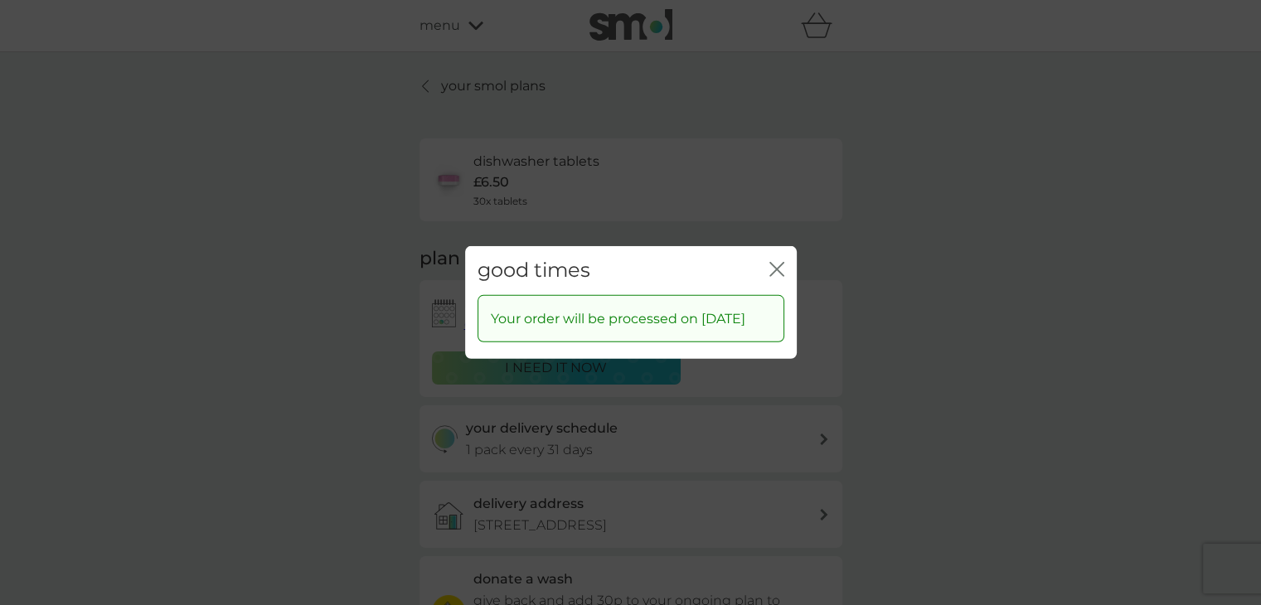
click at [773, 263] on icon "close" at bounding box center [773, 269] width 7 height 13
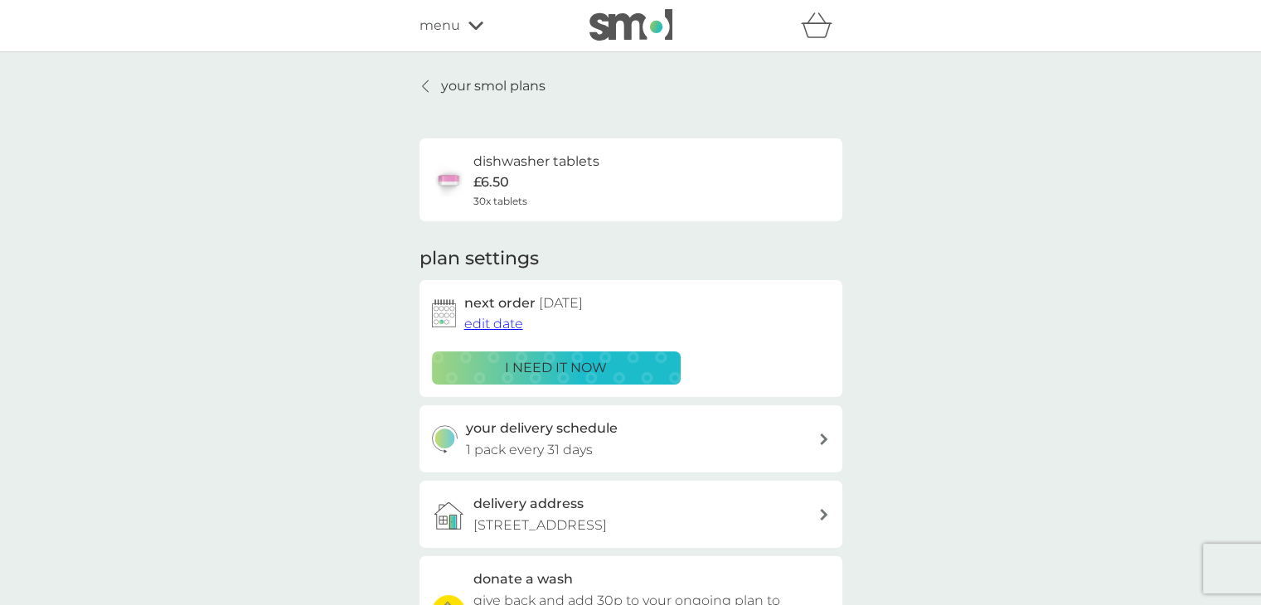
click at [463, 92] on p "your smol plans" at bounding box center [493, 86] width 104 height 22
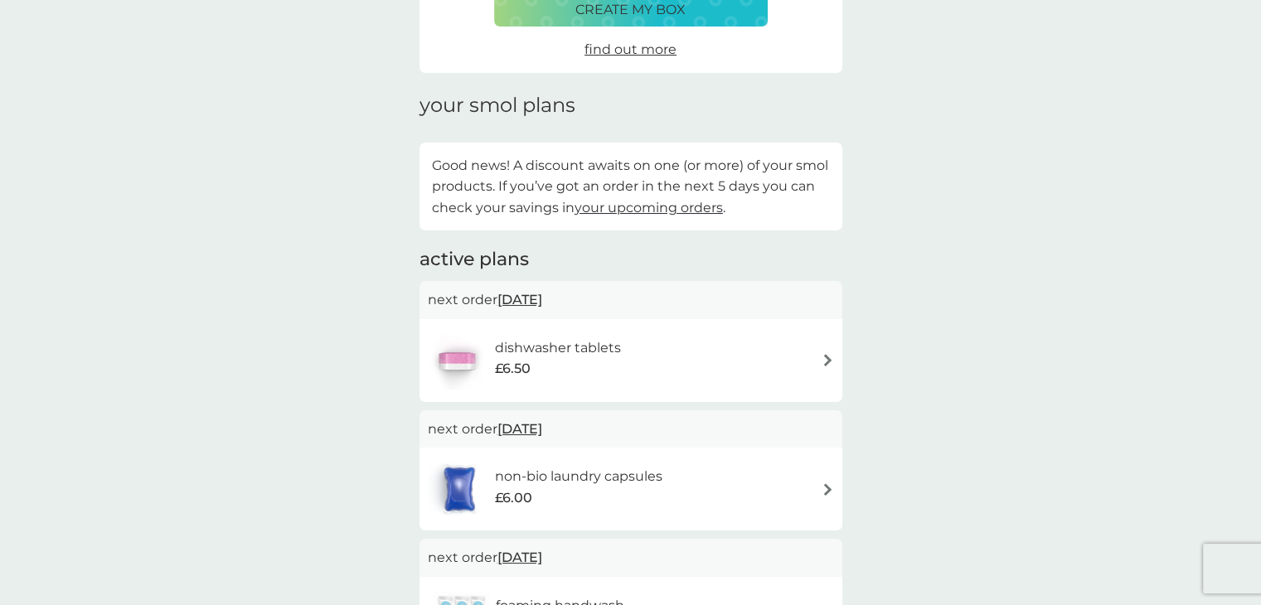
scroll to position [332, 0]
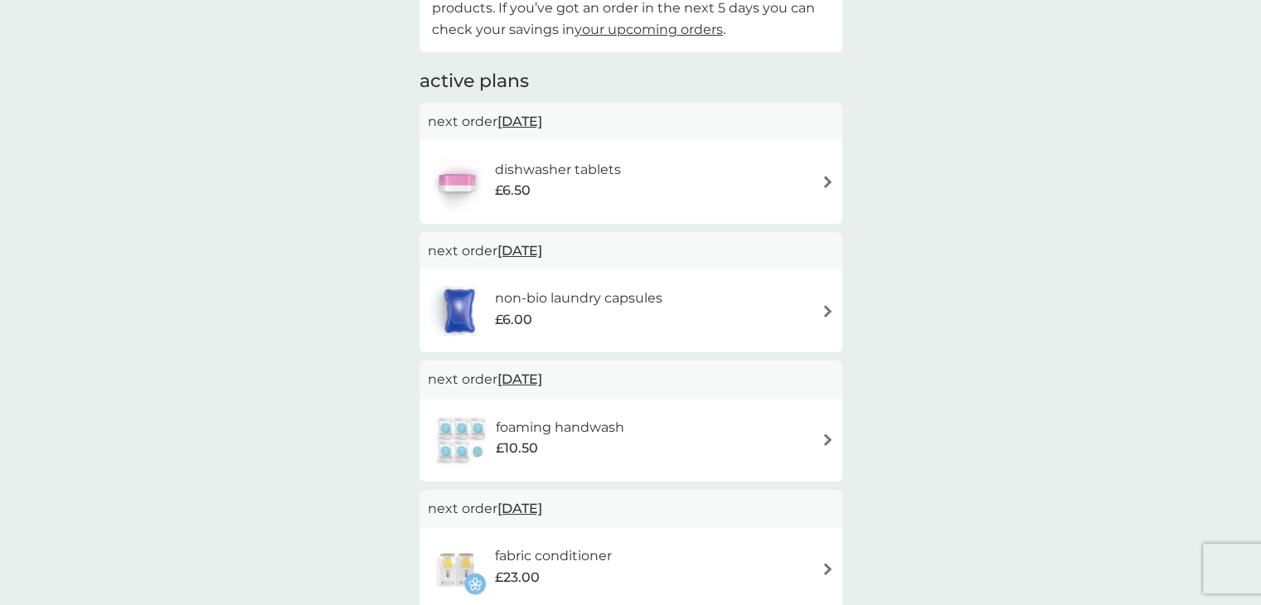
click at [518, 301] on h6 "non-bio laundry capsules" at bounding box center [579, 299] width 168 height 22
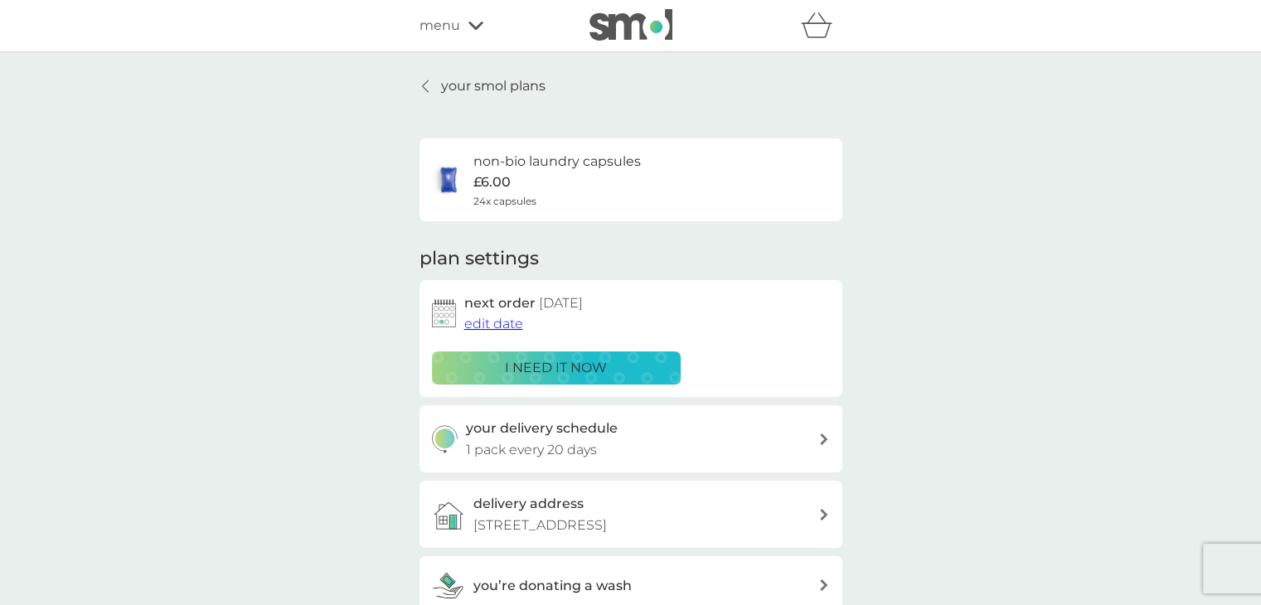
click at [493, 327] on span "edit date" at bounding box center [493, 324] width 59 height 16
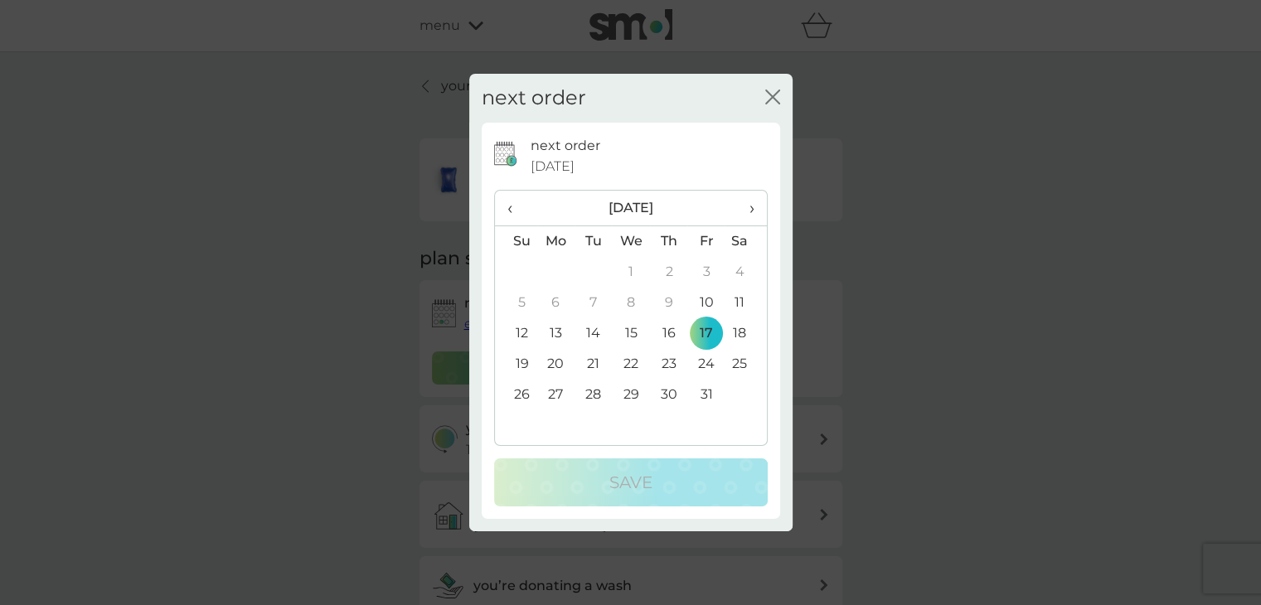
click at [524, 333] on td "12" at bounding box center [516, 333] width 42 height 31
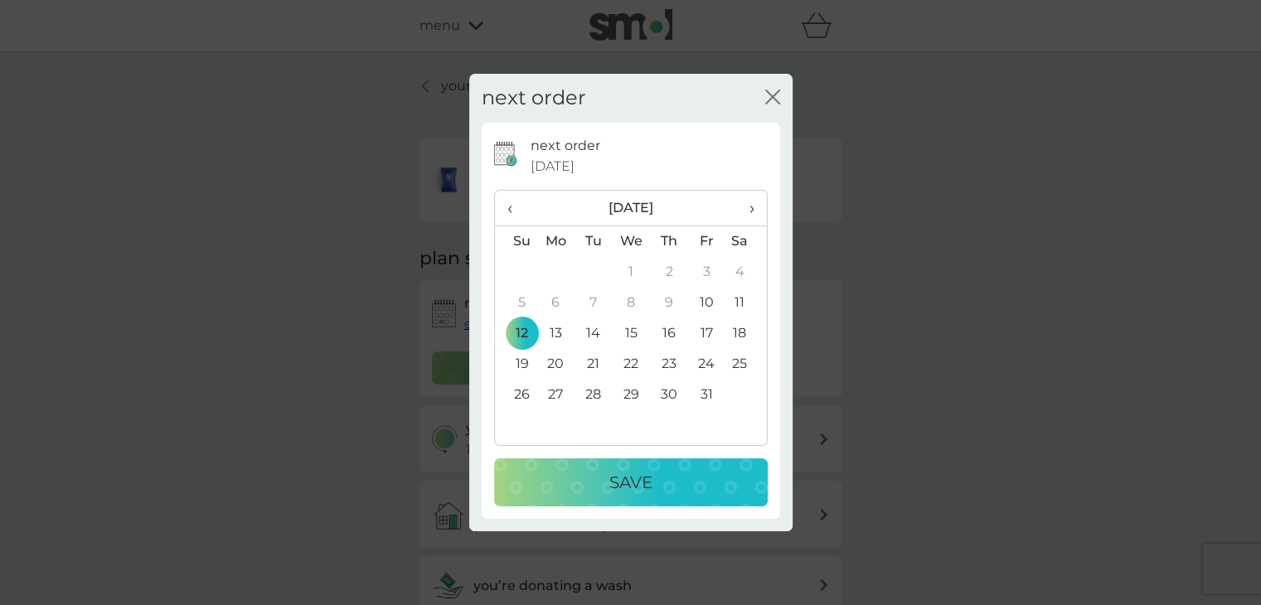
click at [640, 482] on p "Save" at bounding box center [631, 482] width 43 height 27
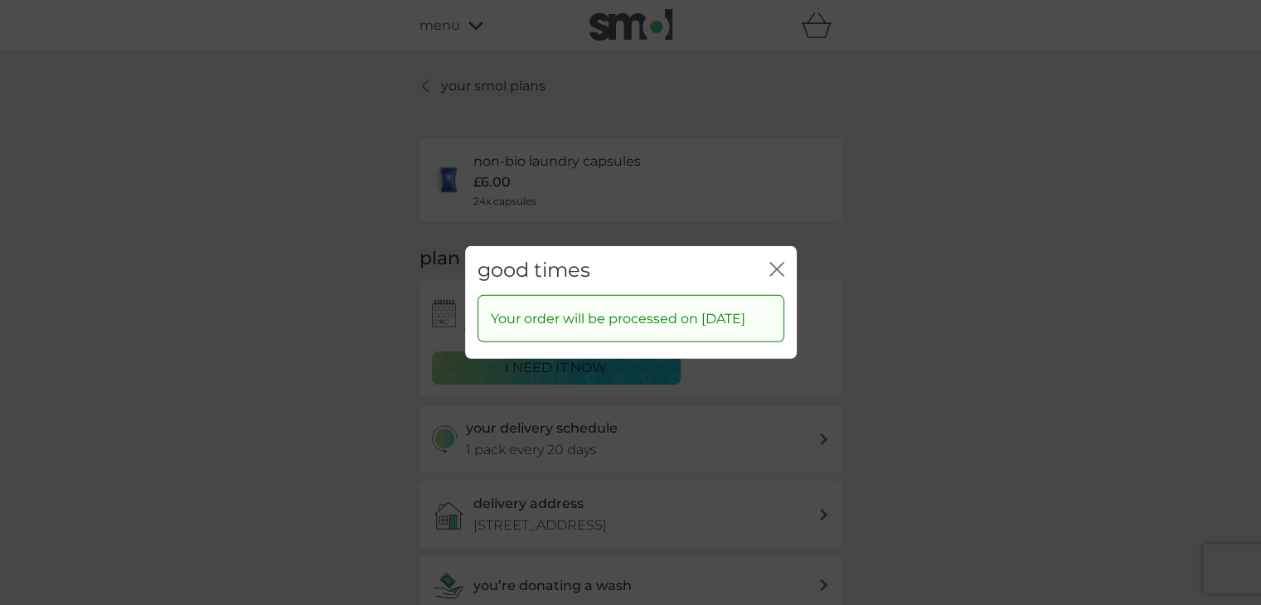
click at [775, 259] on div "close" at bounding box center [777, 271] width 15 height 24
click at [775, 263] on icon "close" at bounding box center [773, 269] width 7 height 13
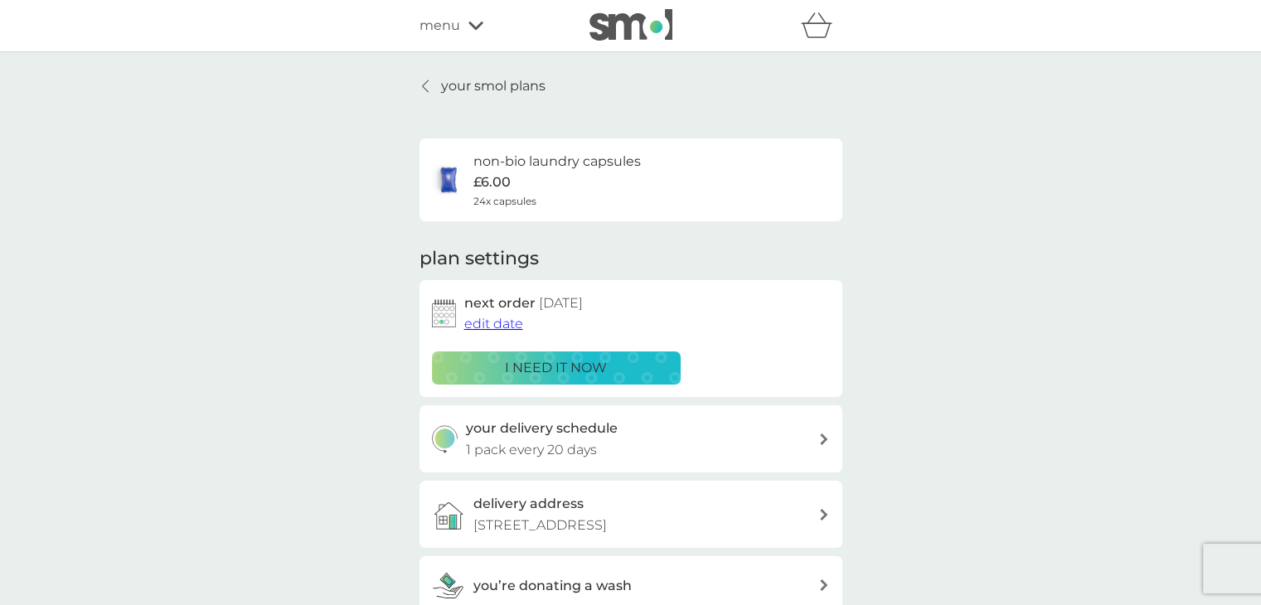
click at [490, 78] on p "your smol plans" at bounding box center [493, 86] width 104 height 22
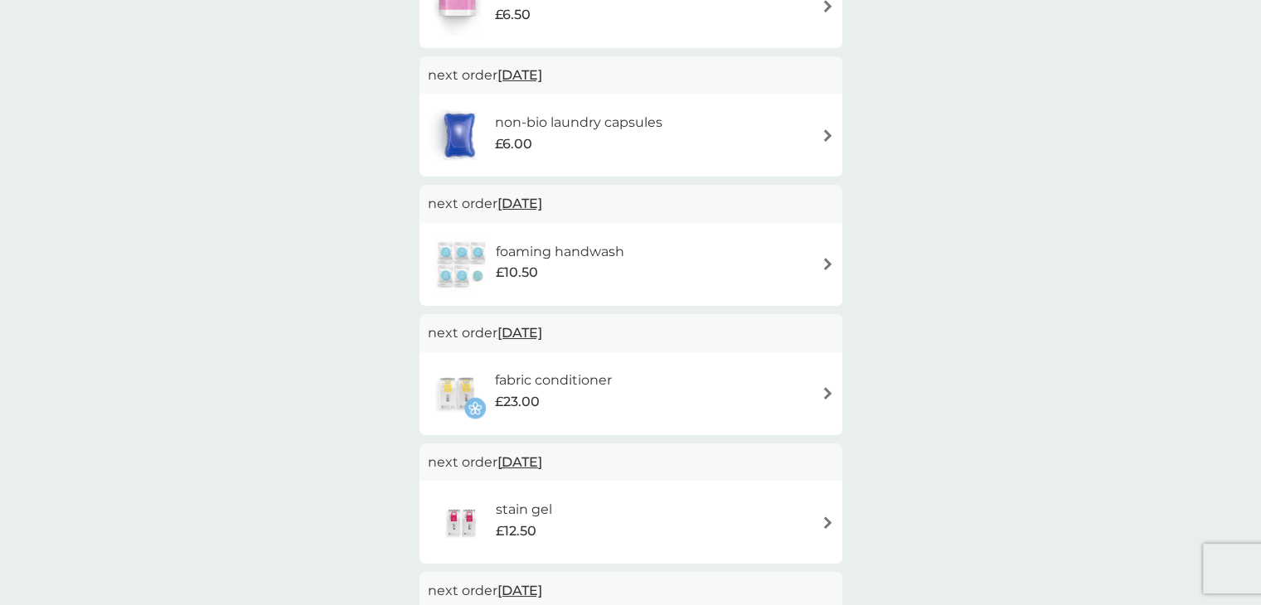
scroll to position [498, 0]
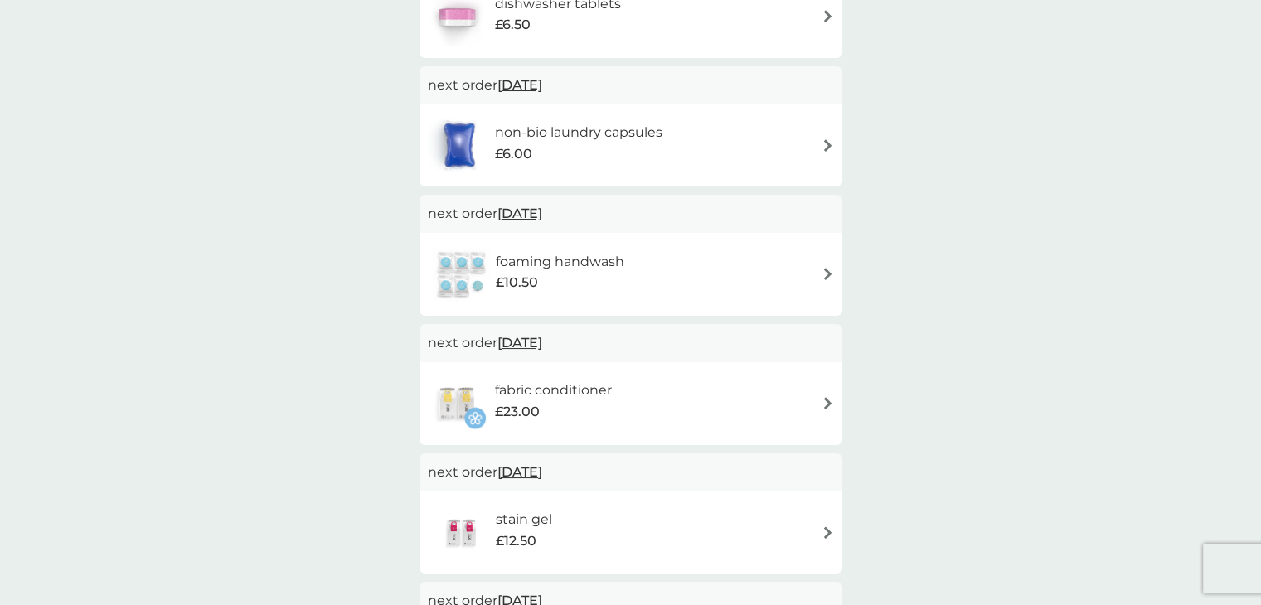
click at [542, 216] on span "28 Nov 2025" at bounding box center [520, 213] width 45 height 32
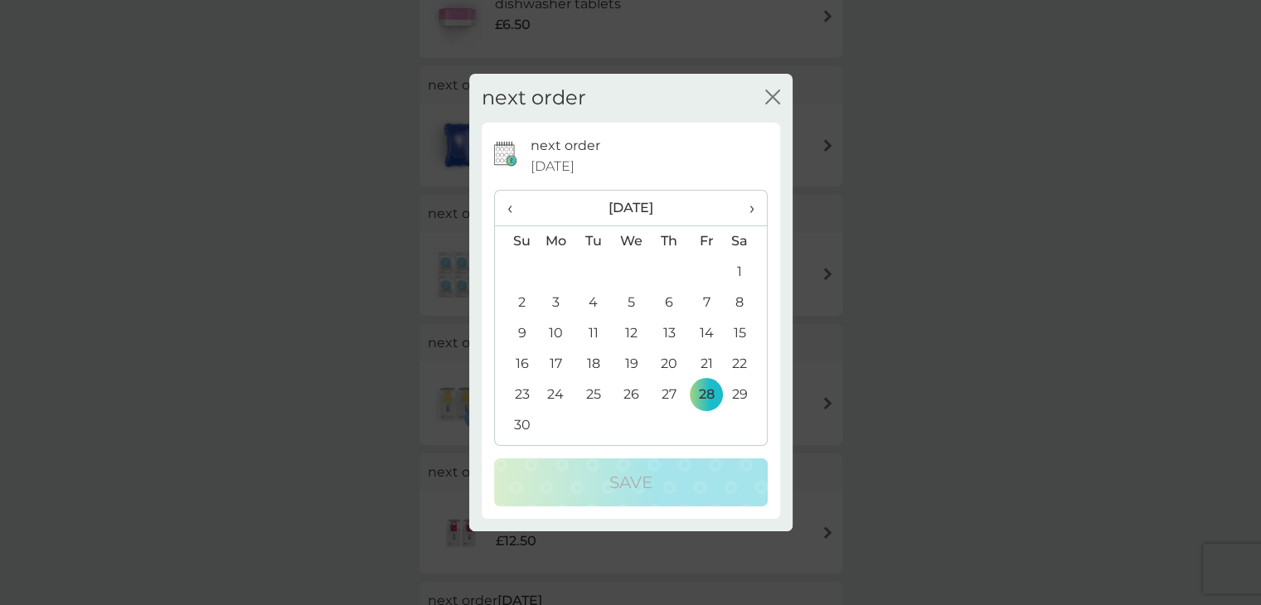
click at [747, 207] on span "›" at bounding box center [745, 208] width 17 height 35
click at [590, 274] on td "2" at bounding box center [593, 272] width 37 height 31
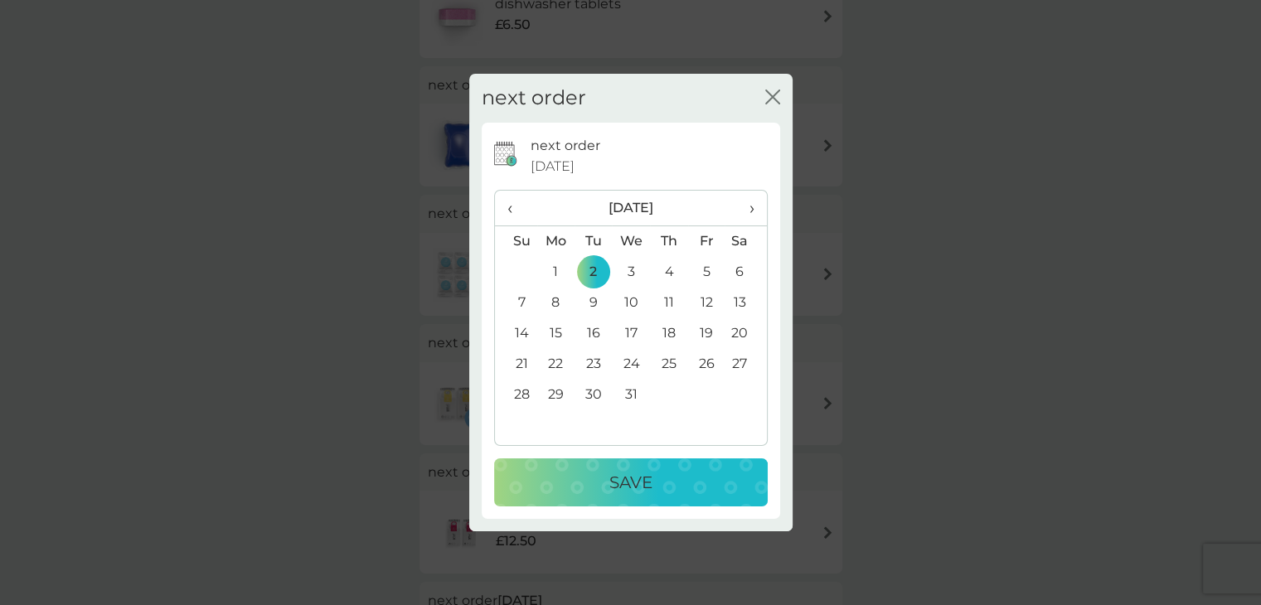
click at [647, 486] on p "Save" at bounding box center [631, 482] width 43 height 27
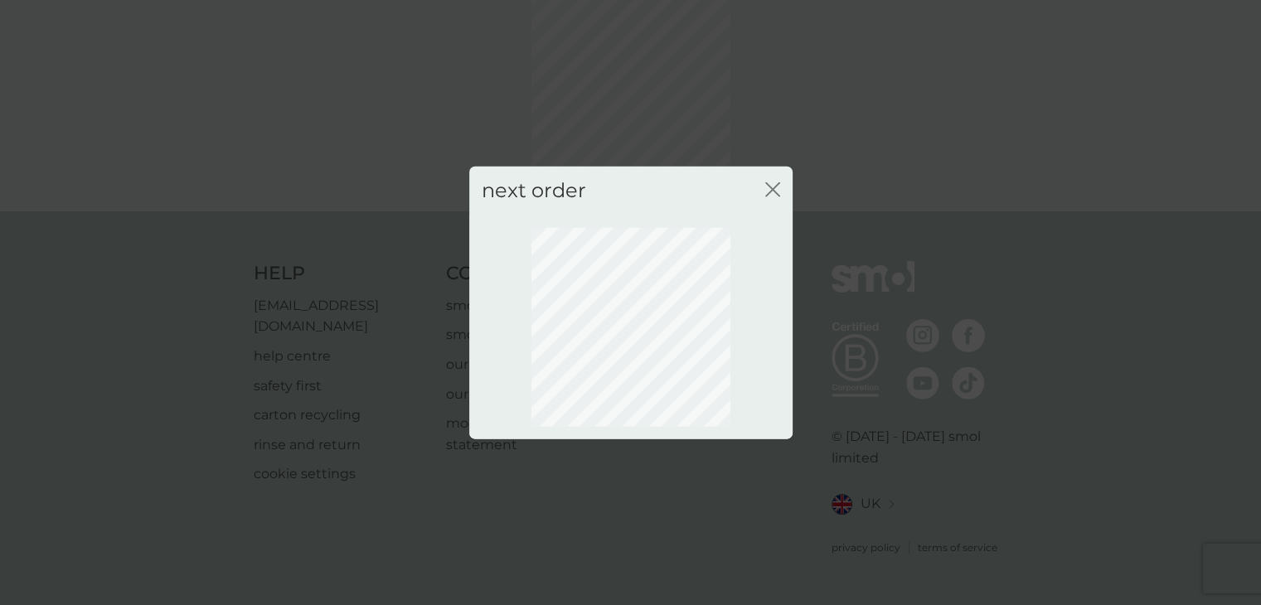
scroll to position [90, 0]
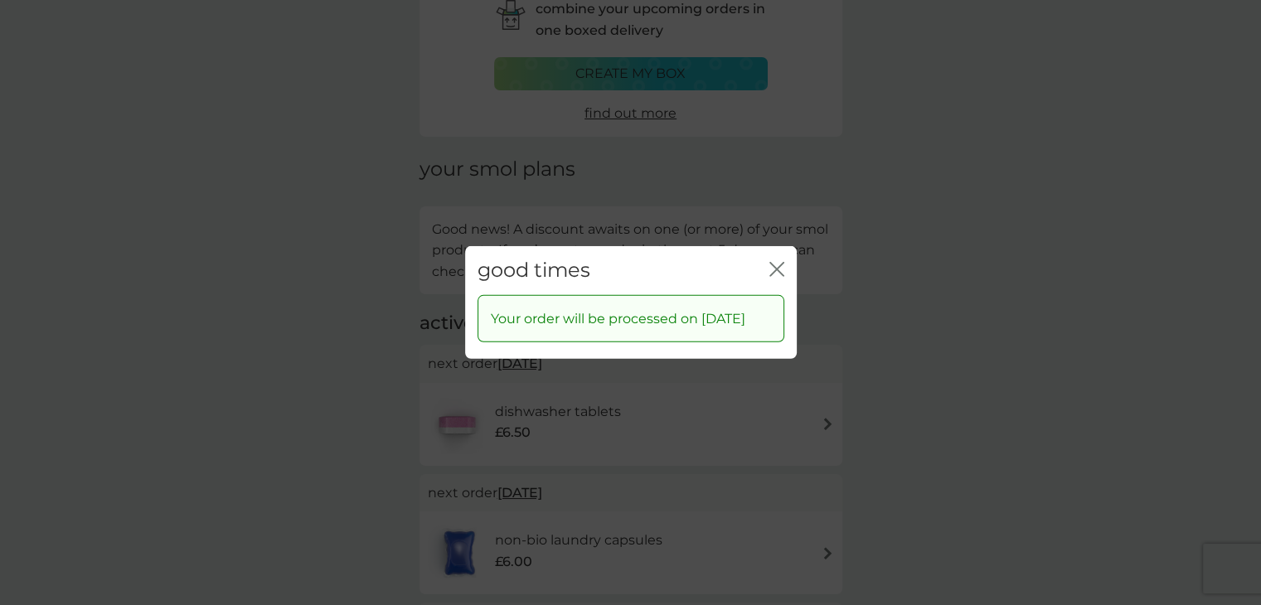
click at [770, 263] on icon "close" at bounding box center [777, 269] width 15 height 15
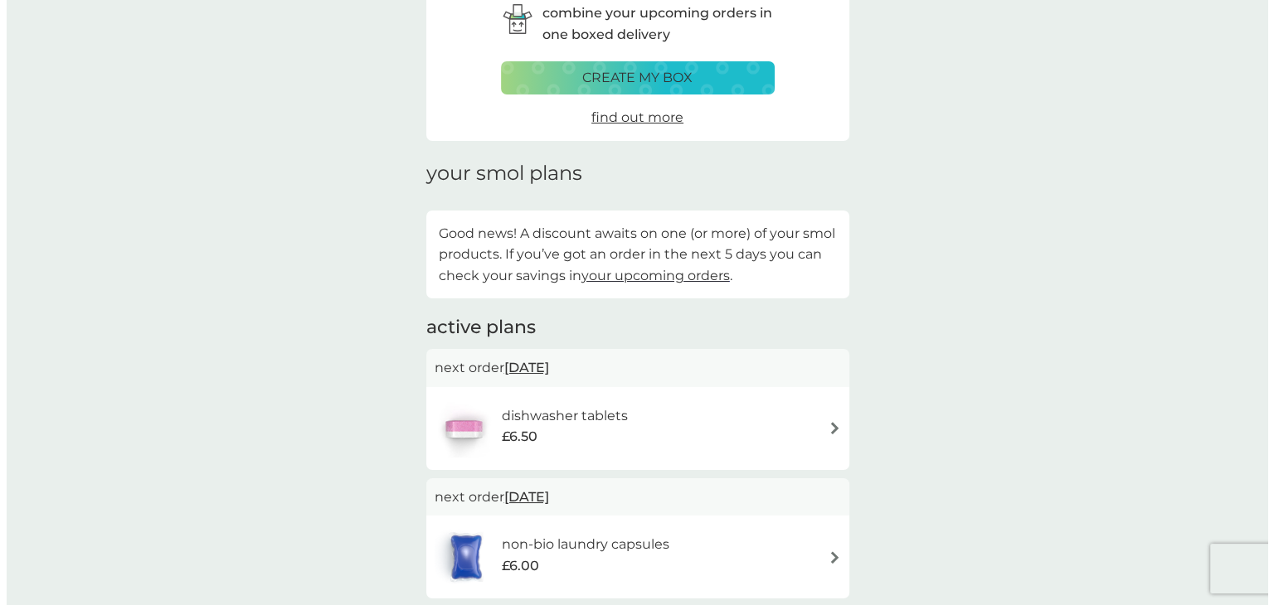
scroll to position [0, 0]
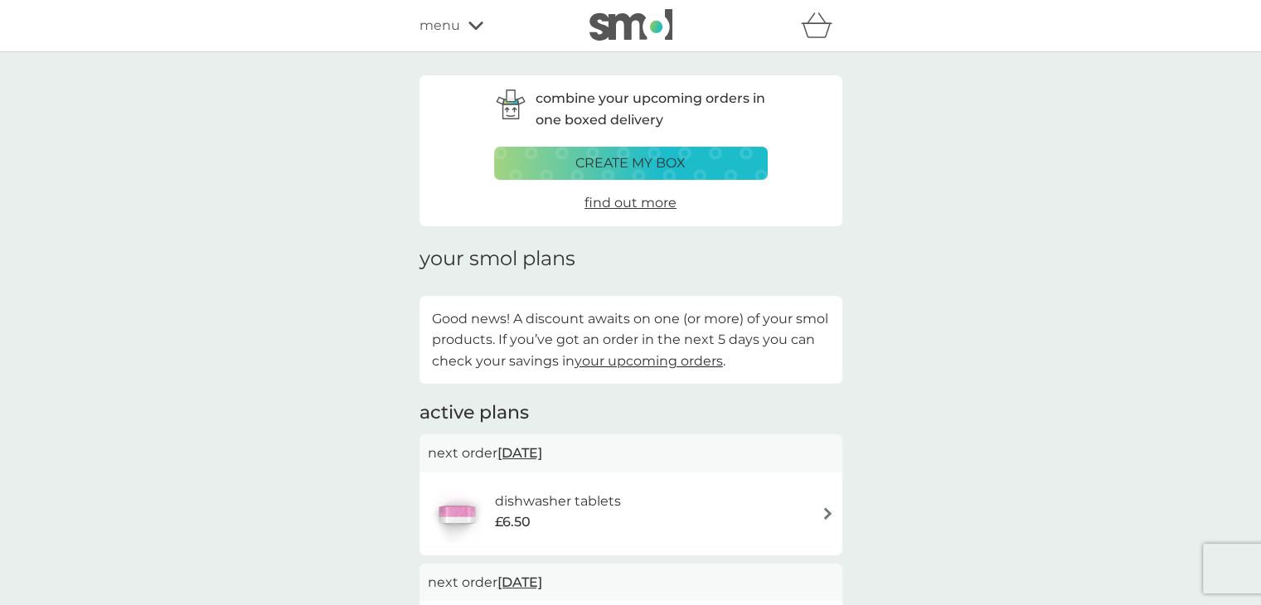
click at [471, 22] on icon at bounding box center [476, 26] width 15 height 10
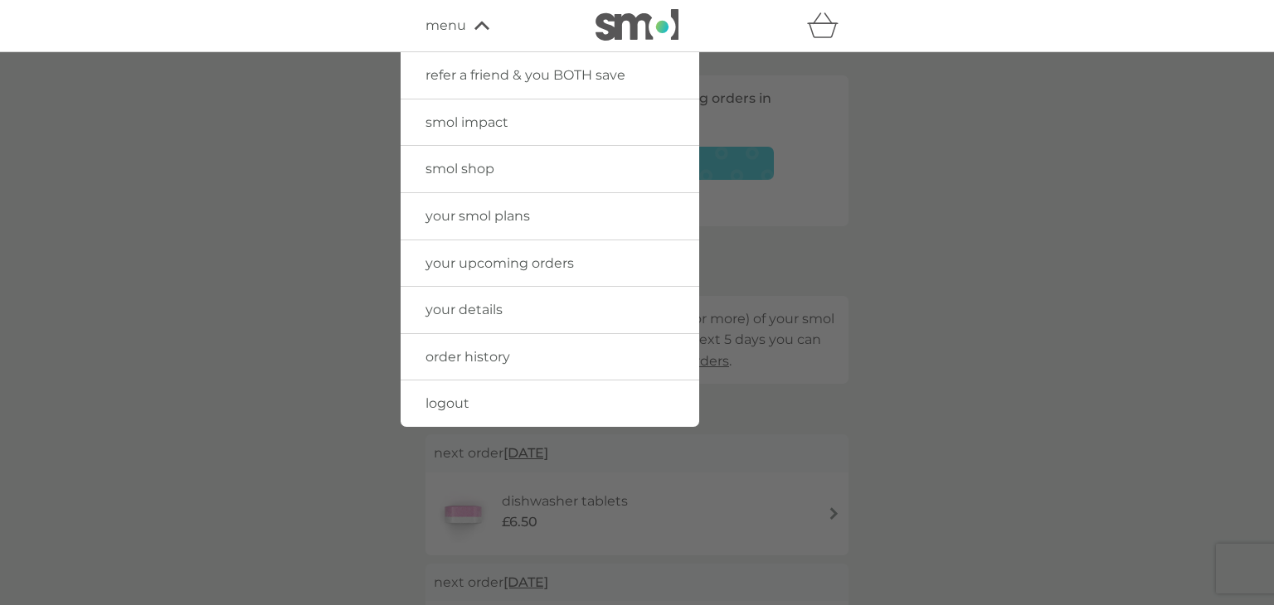
click at [445, 404] on span "logout" at bounding box center [447, 404] width 44 height 16
